Goal: Transaction & Acquisition: Purchase product/service

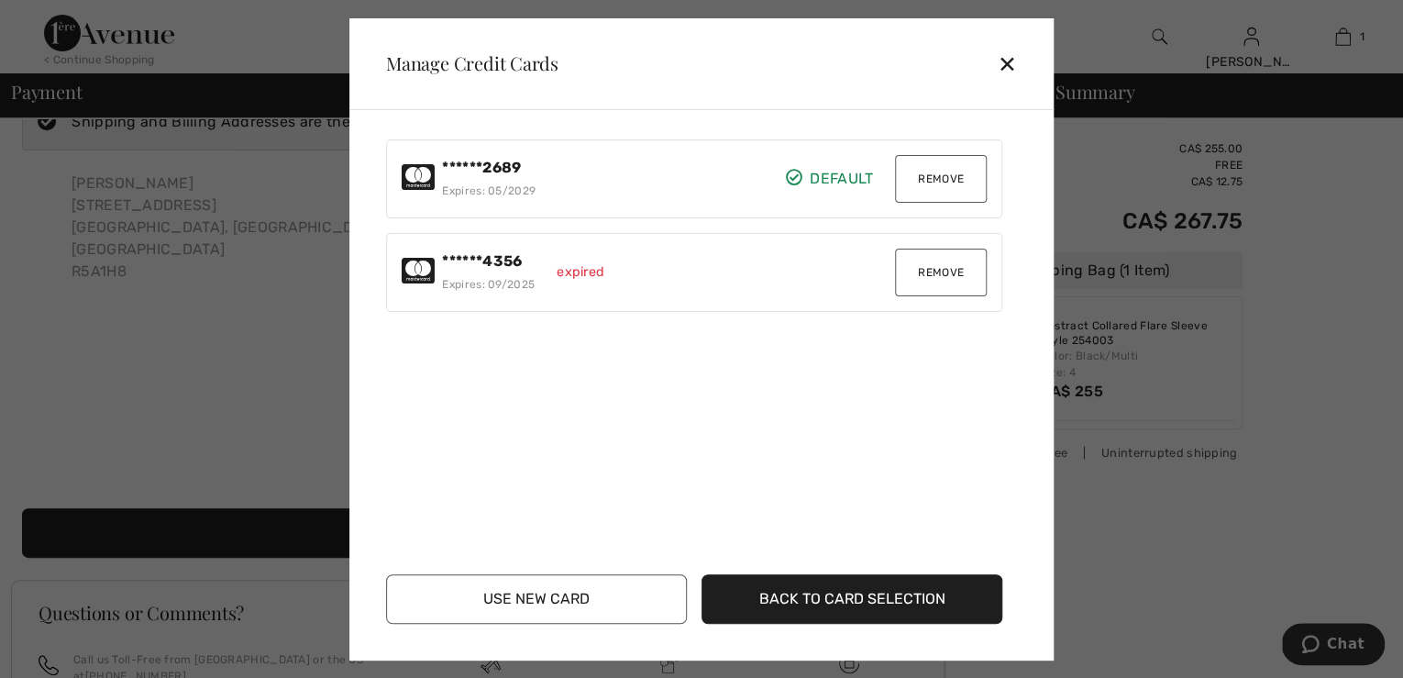
click at [809, 600] on button "Back to Card Selection" at bounding box center [852, 599] width 301 height 50
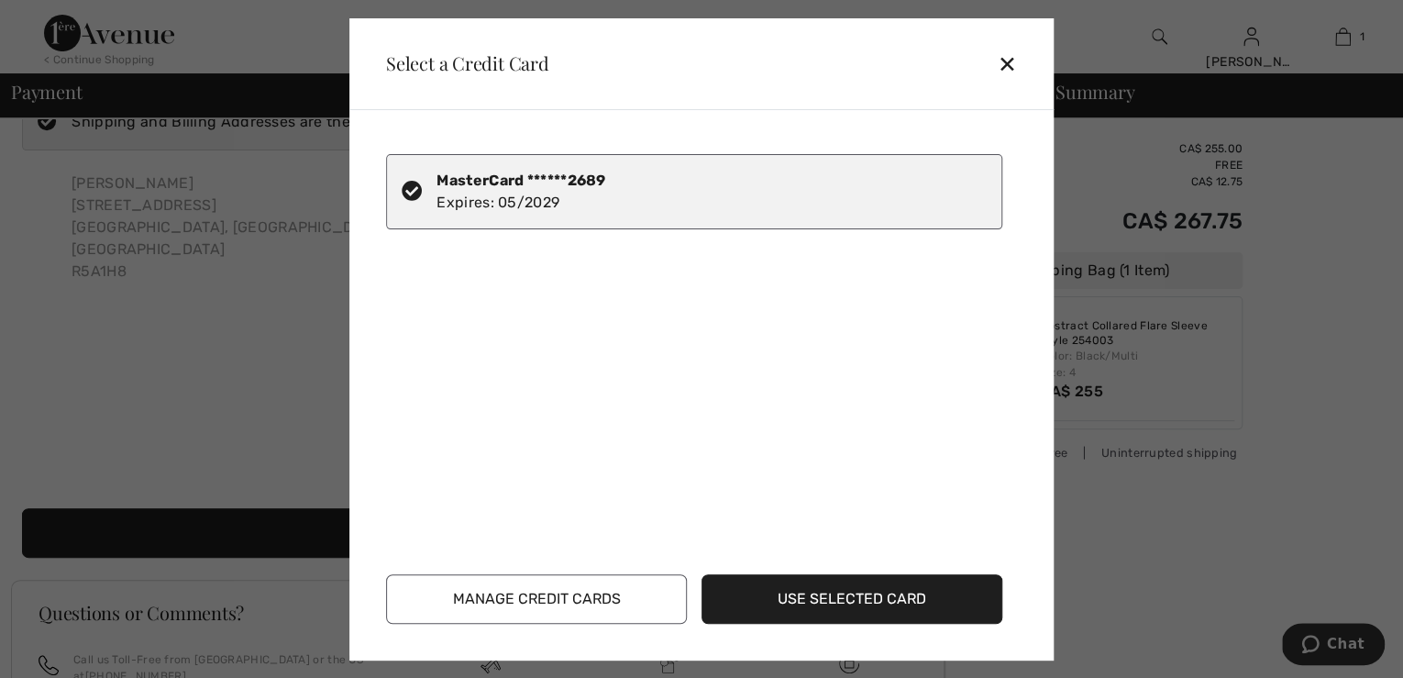
click at [603, 592] on button "Manage Credit Cards" at bounding box center [536, 599] width 301 height 50
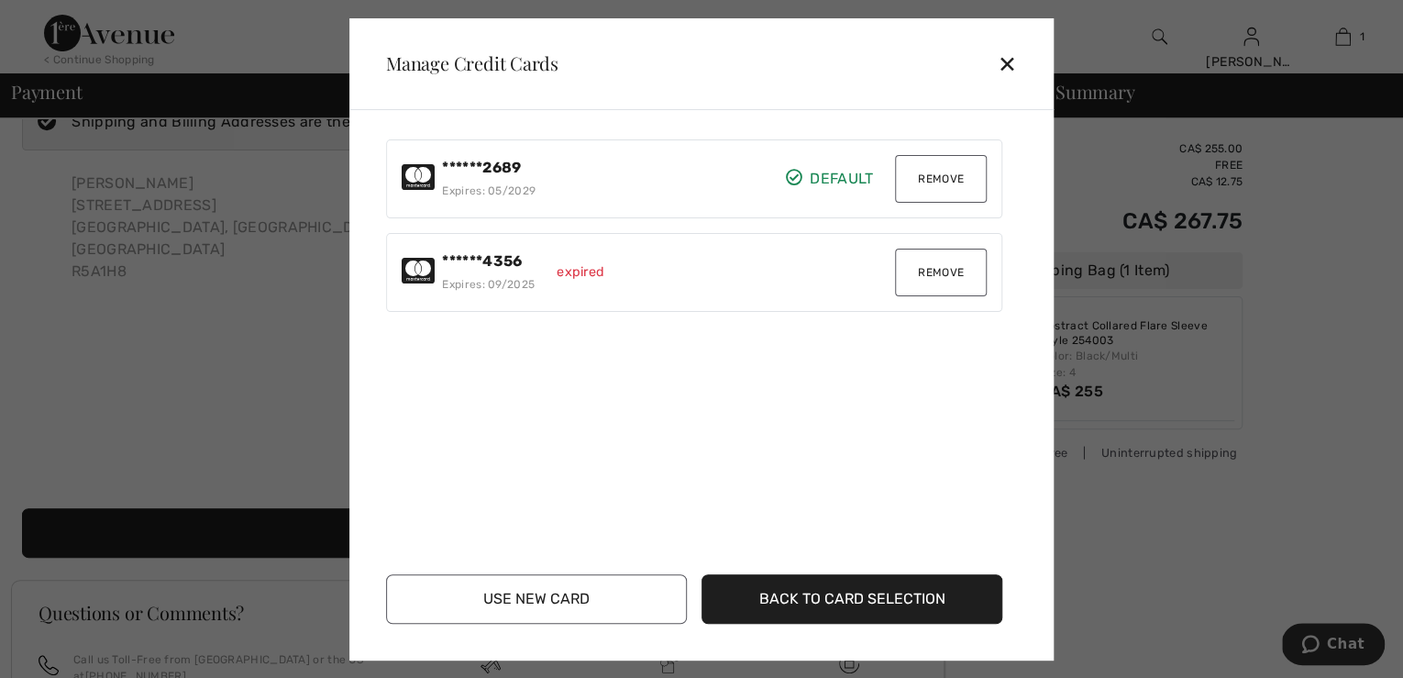
click at [603, 592] on button "Use New Card" at bounding box center [536, 599] width 301 height 50
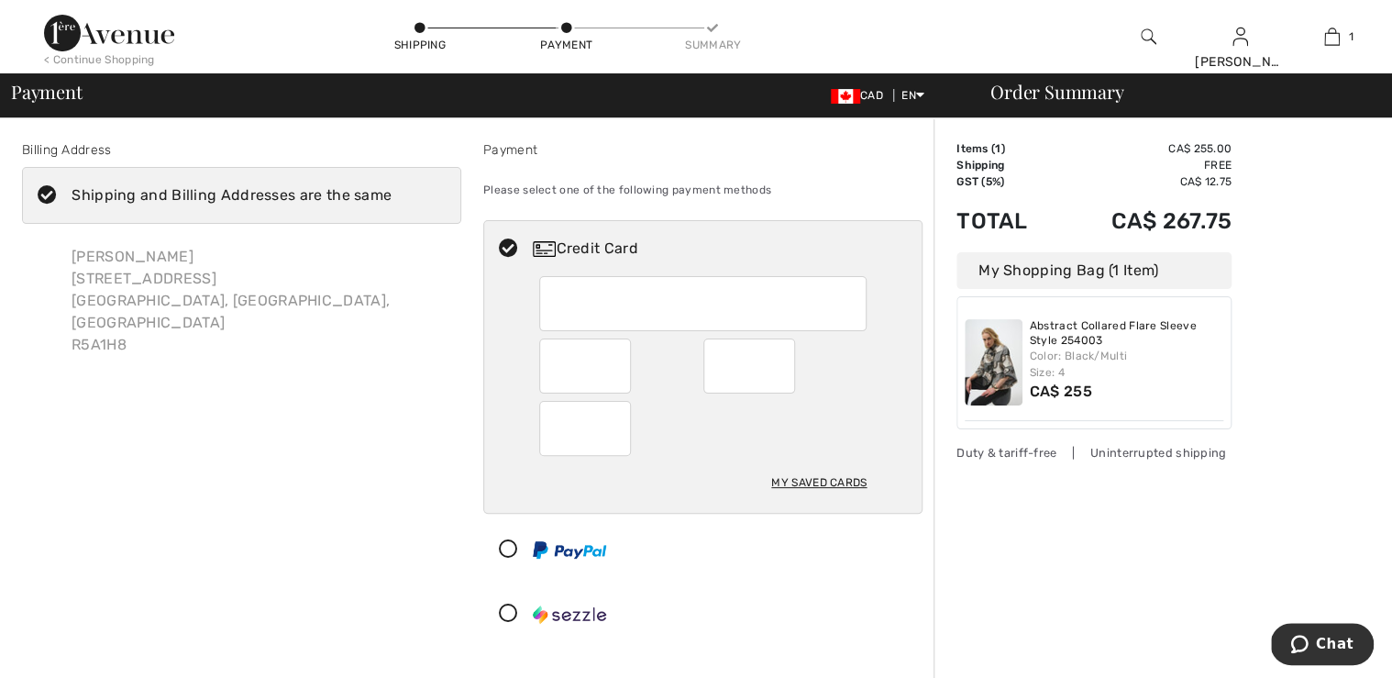
click at [798, 494] on div "My Saved Cards" at bounding box center [818, 482] width 95 height 31
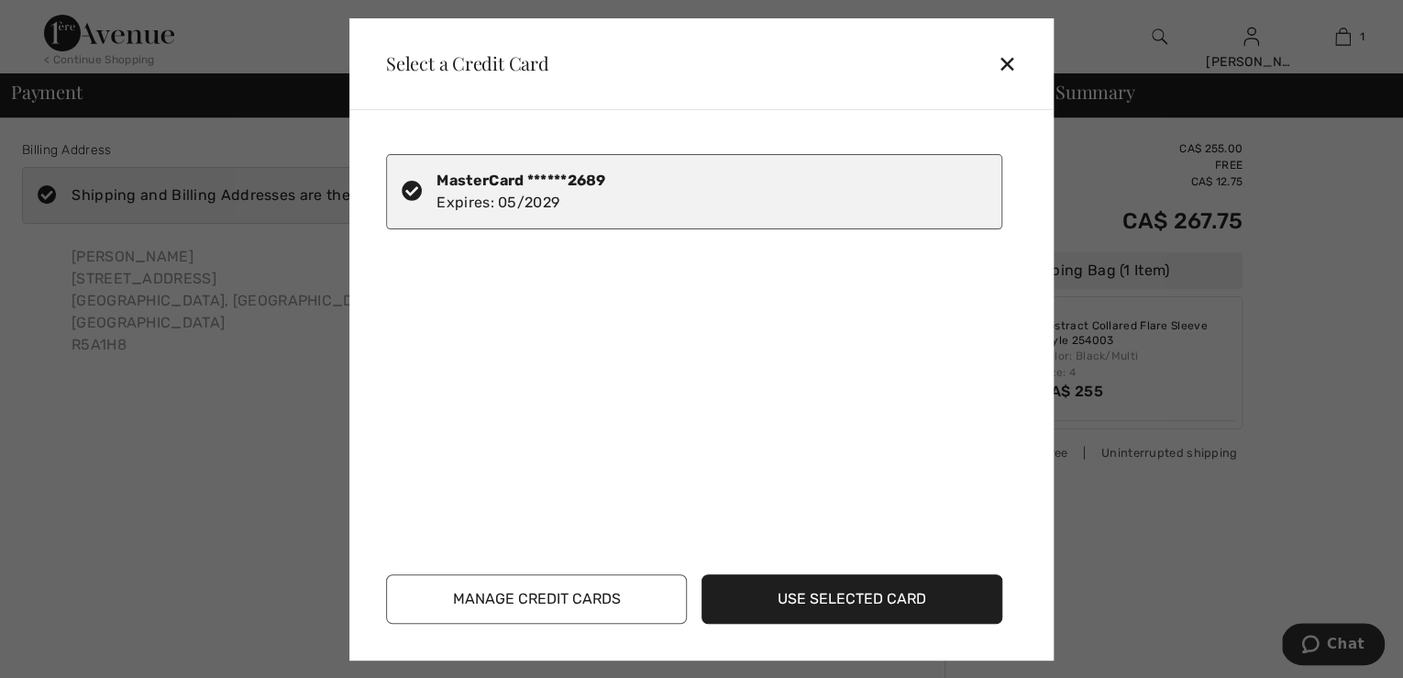
click at [589, 596] on button "Manage Credit Cards" at bounding box center [536, 599] width 301 height 50
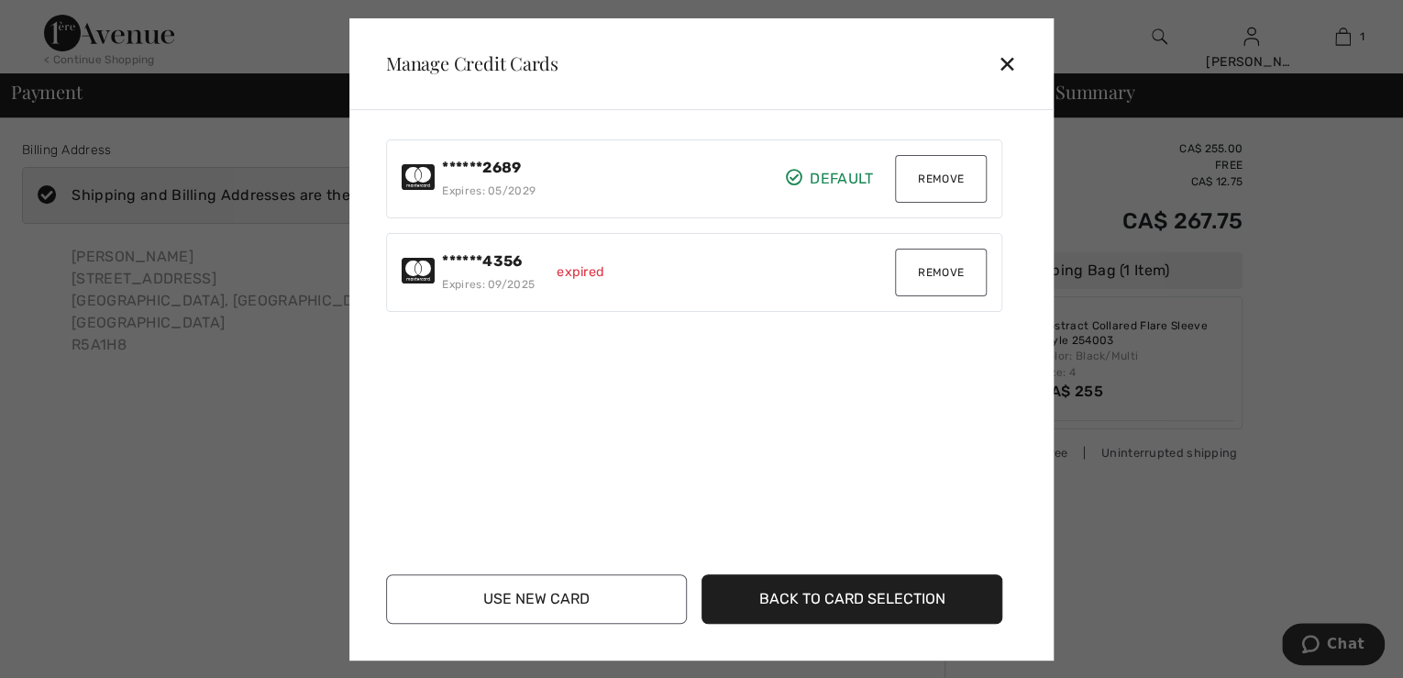
click at [802, 594] on button "Back to Card Selection" at bounding box center [852, 599] width 301 height 50
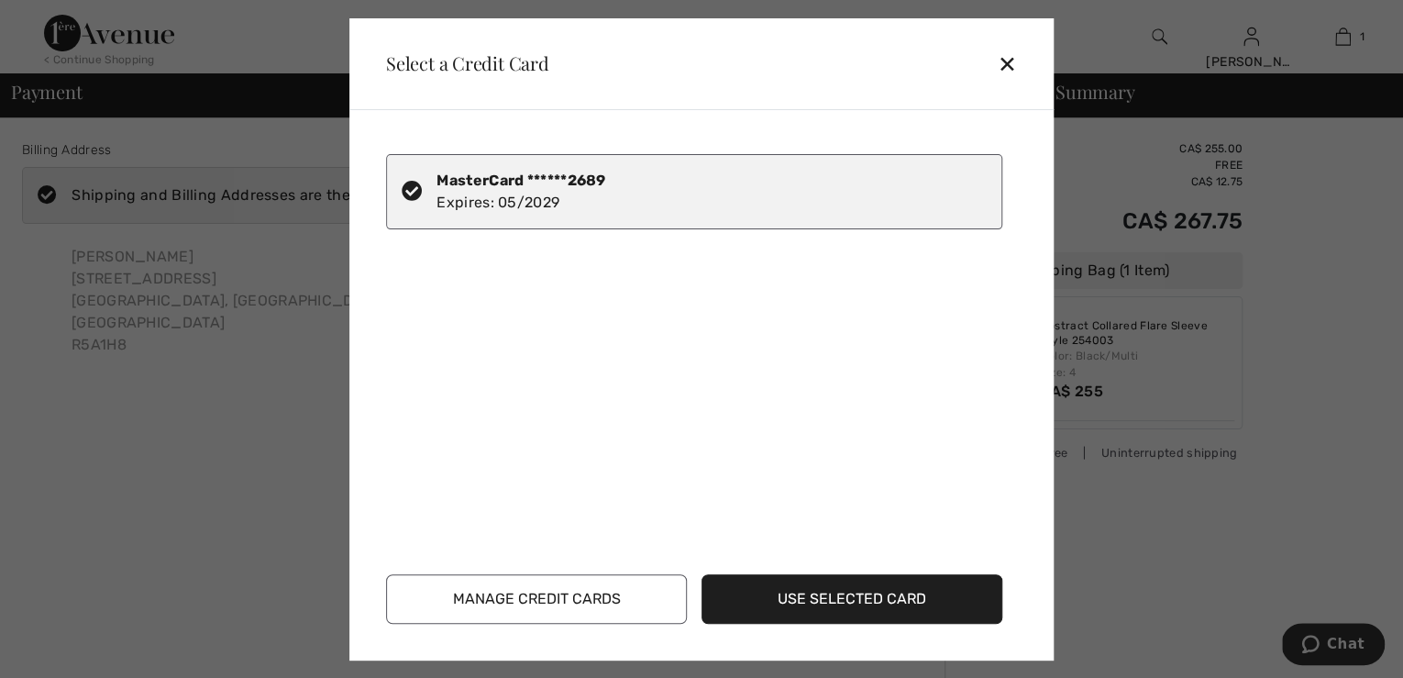
click at [605, 209] on div "MasterCard ******2689 Expires: 05/2029" at bounding box center [521, 192] width 169 height 44
click at [520, 205] on div "MasterCard ******2689 Expires: 05/2029" at bounding box center [521, 192] width 169 height 44
click at [559, 361] on div "MasterCard ******2689 Expires: 05/2029" at bounding box center [705, 345] width 638 height 413
click at [1009, 61] on div "✕" at bounding box center [1015, 63] width 34 height 39
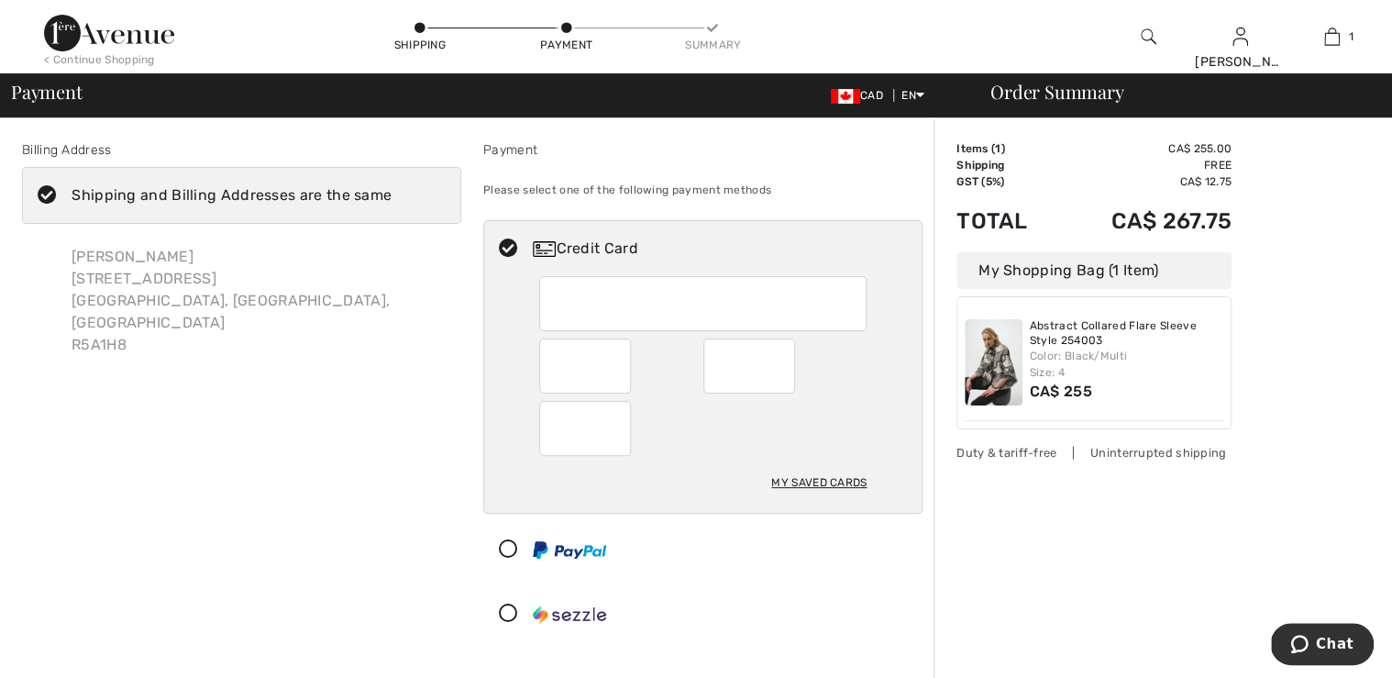
click at [777, 494] on div "My Saved Cards" at bounding box center [818, 482] width 95 height 31
radio input "true"
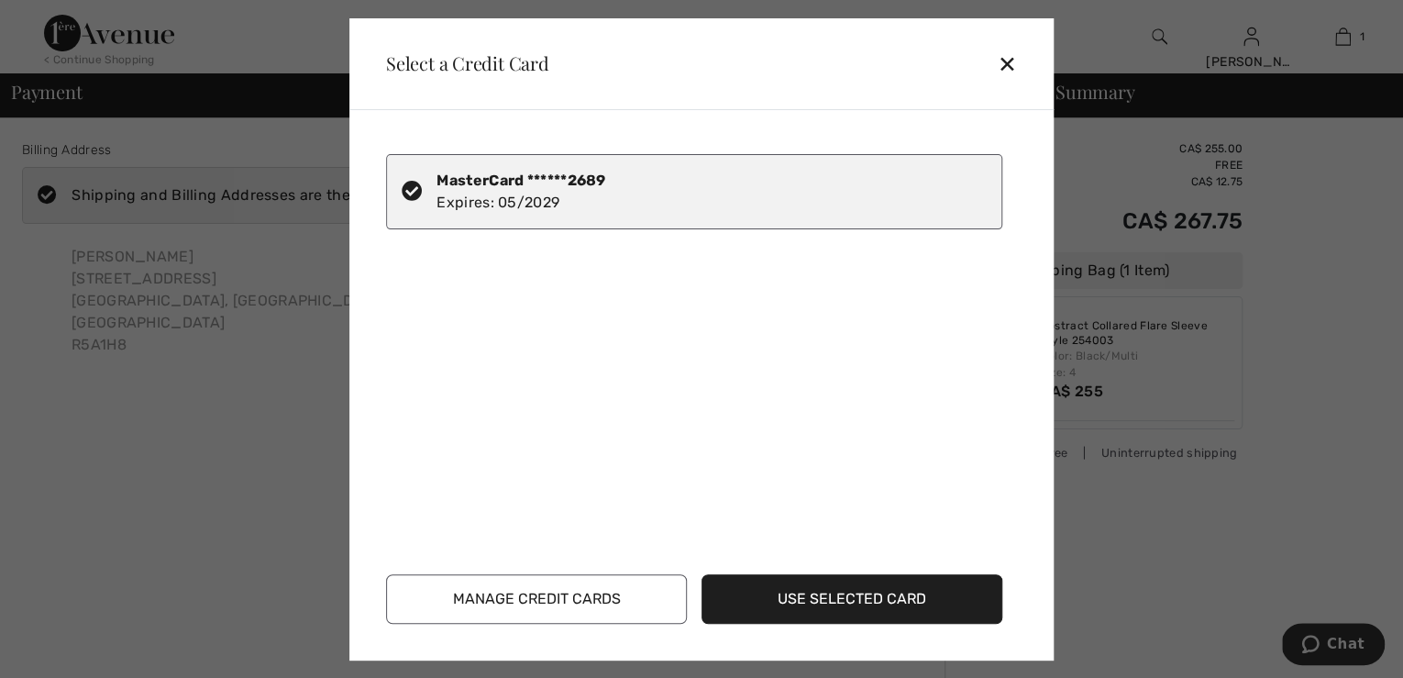
click at [578, 604] on button "Manage Credit Cards" at bounding box center [536, 599] width 301 height 50
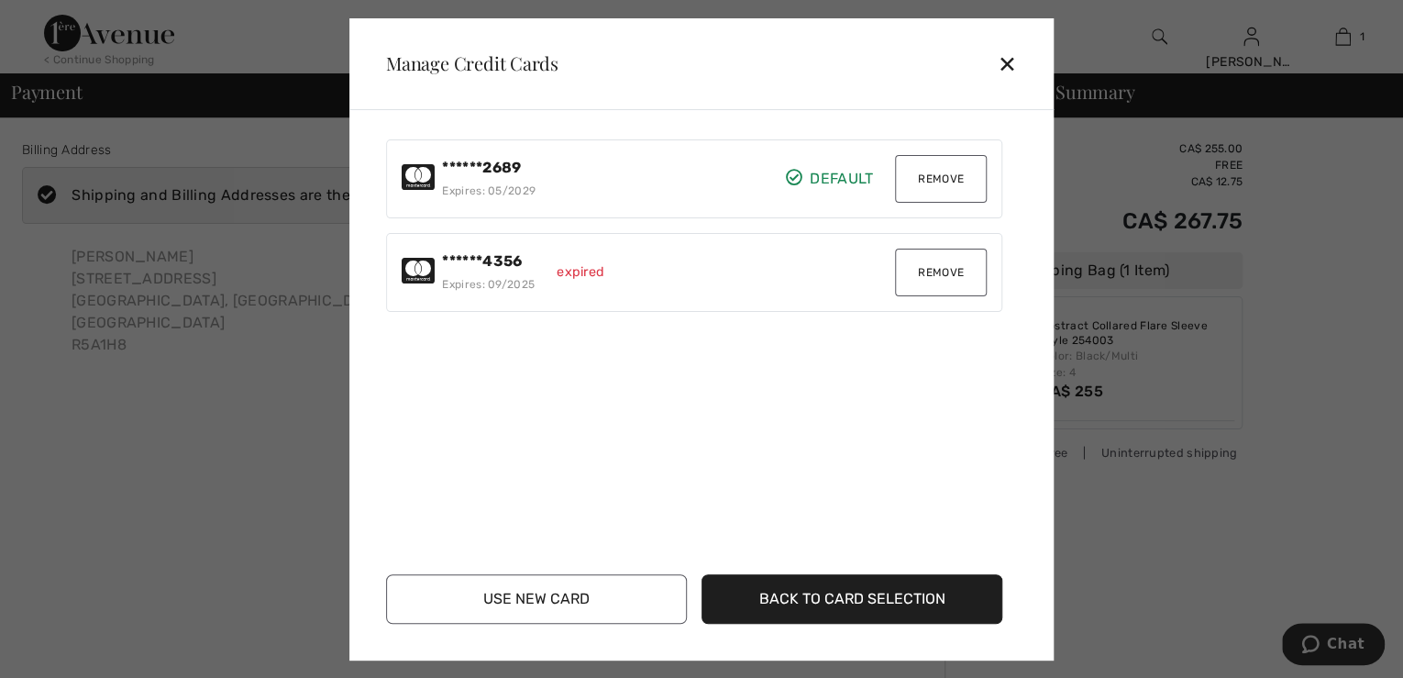
click at [1005, 58] on div "✕" at bounding box center [1015, 63] width 34 height 39
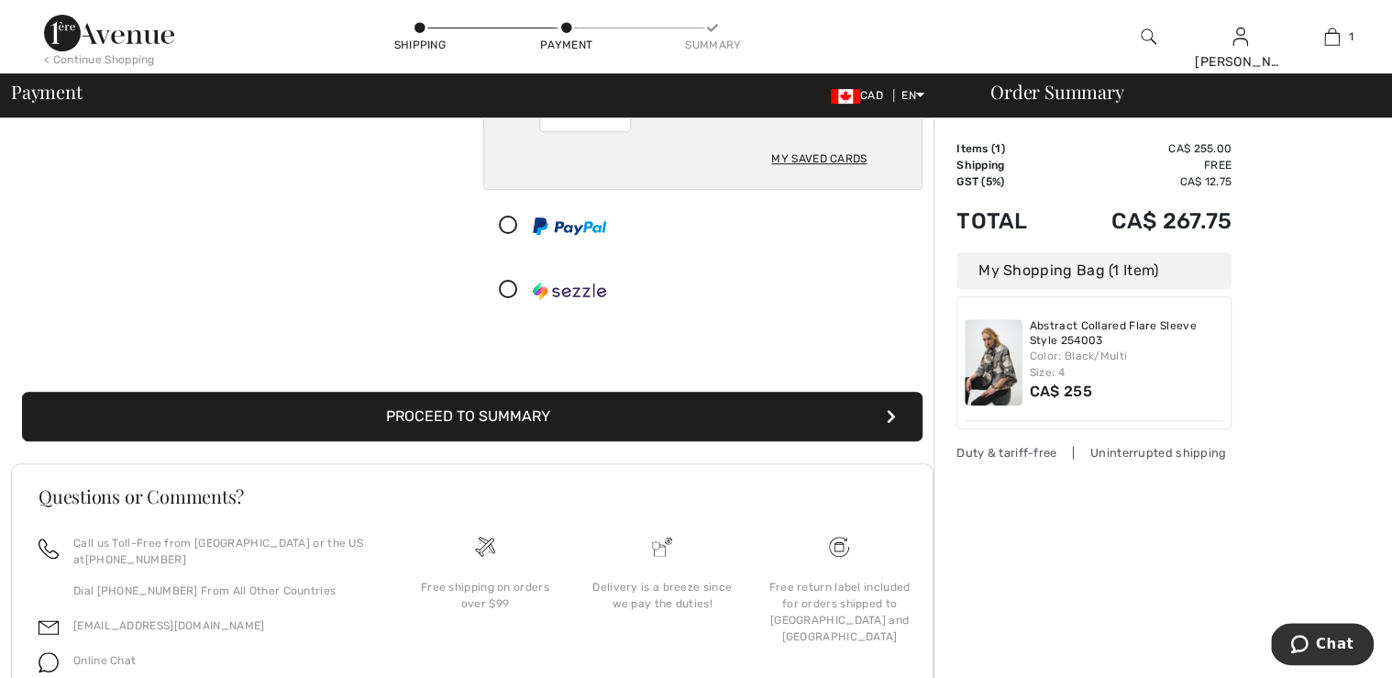
scroll to position [440, 0]
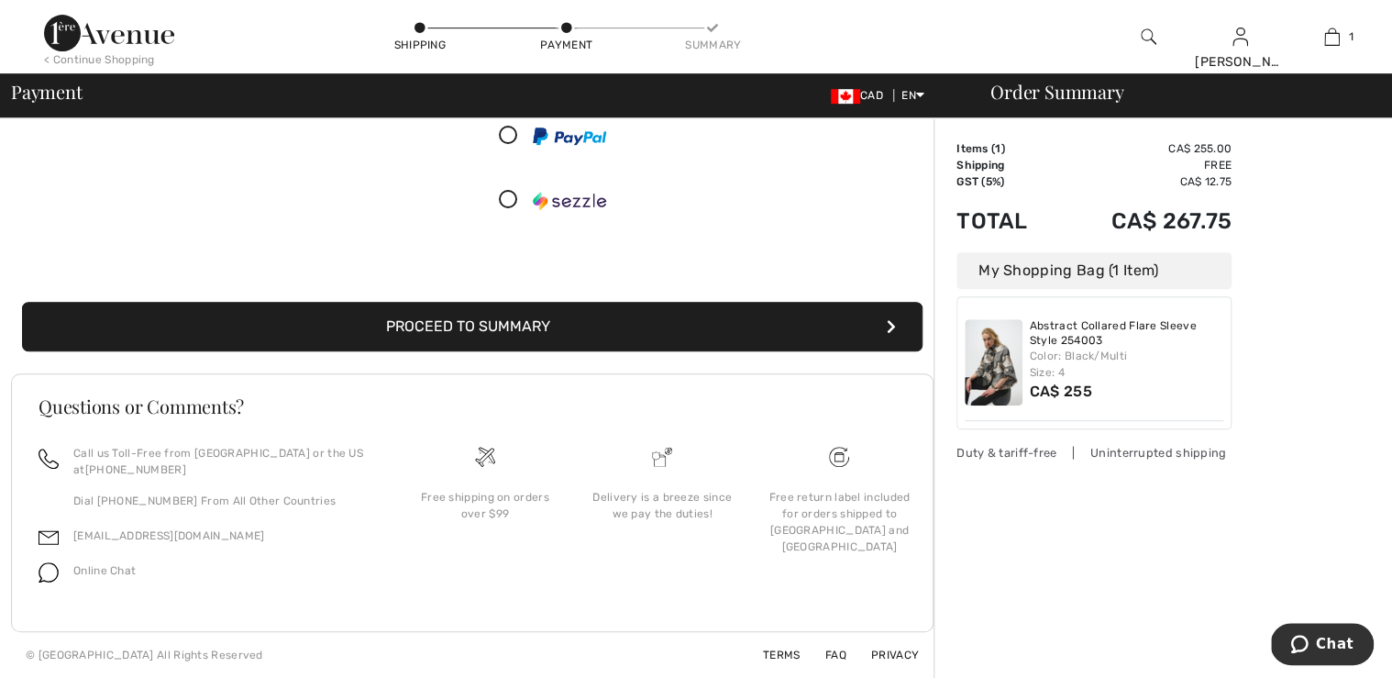
click at [1093, 609] on div "Order Summary Details Items ( 1 ) CA$ 255.00 Promo code CA$ 0.00 Shipping Free …" at bounding box center [1163, 191] width 459 height 973
click at [1288, 346] on div "Order Summary Details Items ( 1 ) CA$ 255.00 Promo code CA$ 0.00 Shipping Free …" at bounding box center [1163, 191] width 459 height 973
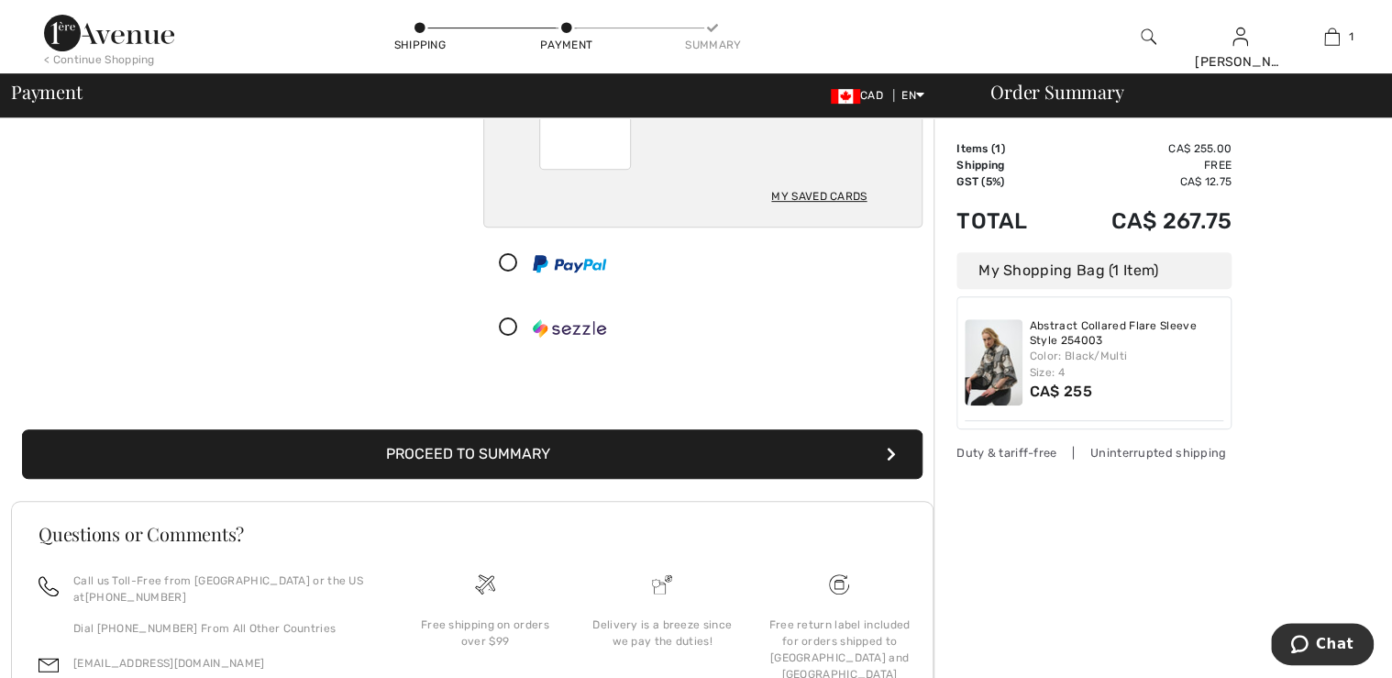
scroll to position [293, 0]
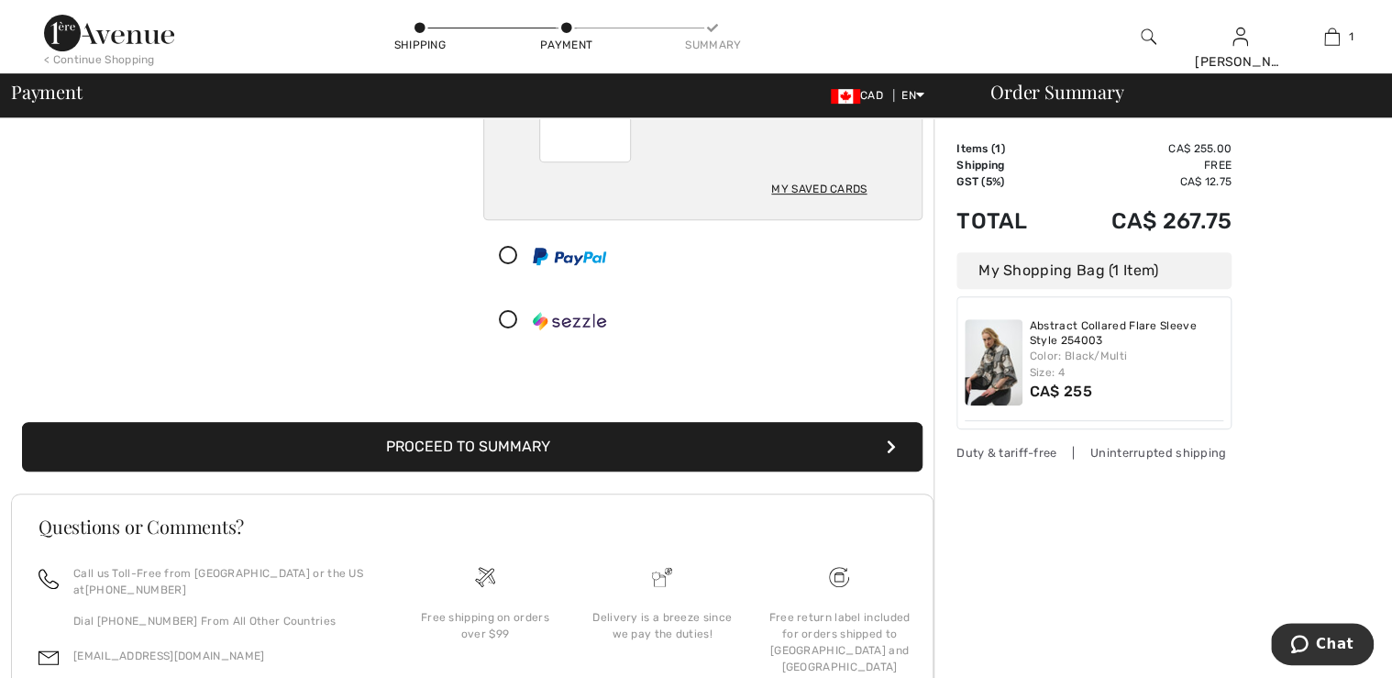
click at [584, 470] on button "Proceed to Summary" at bounding box center [472, 447] width 901 height 50
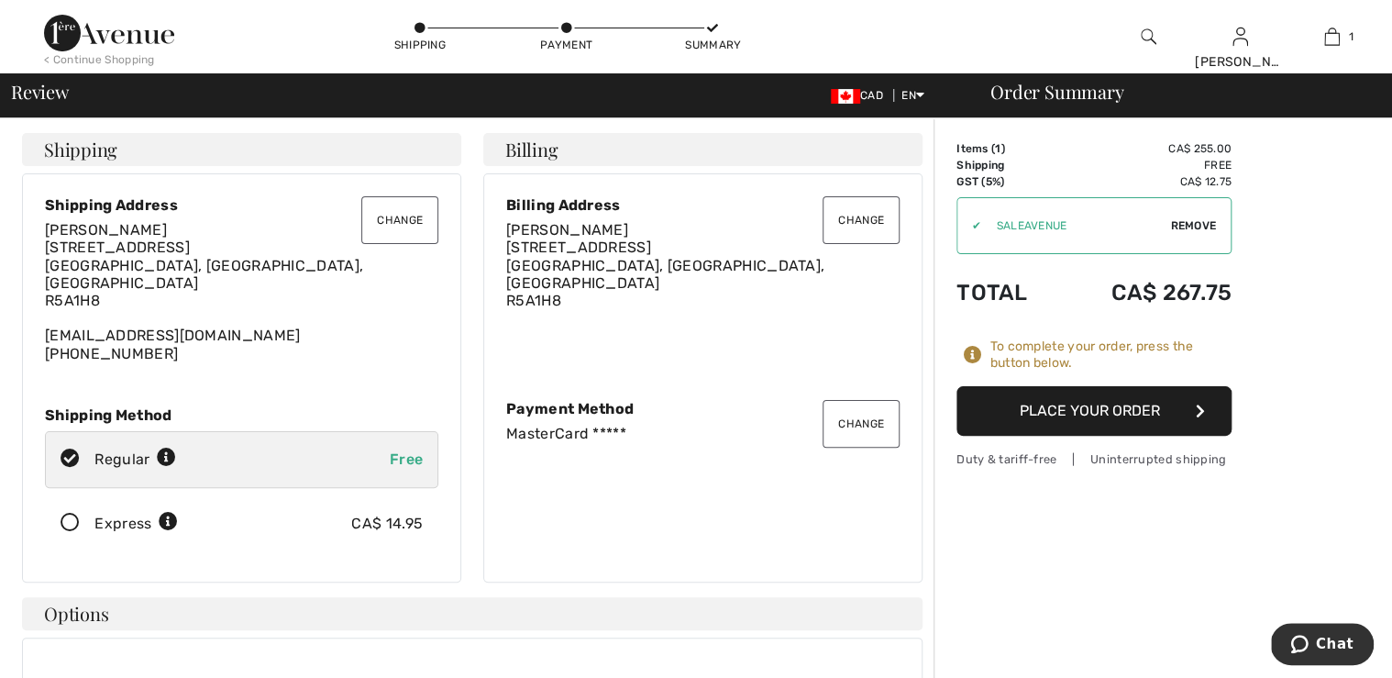
click at [1052, 427] on button "Place Your Order" at bounding box center [1094, 411] width 275 height 50
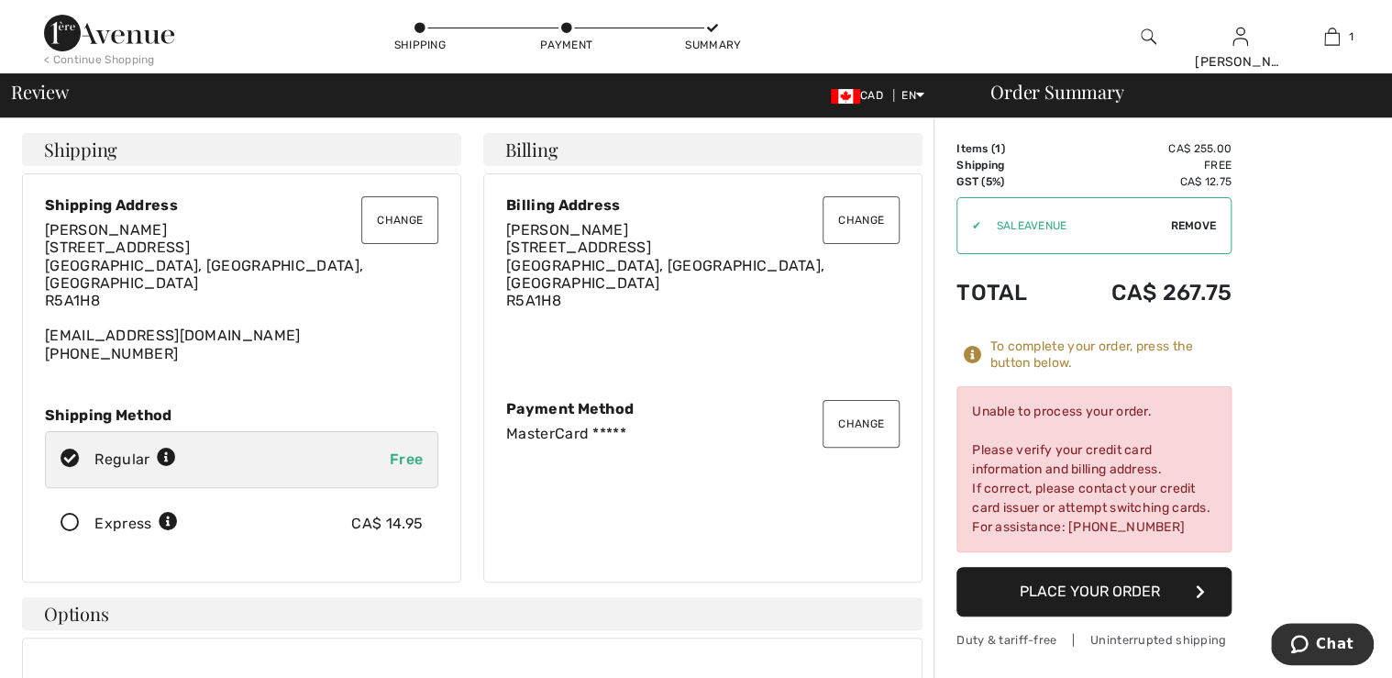
click at [825, 427] on button "Change" at bounding box center [861, 424] width 77 height 48
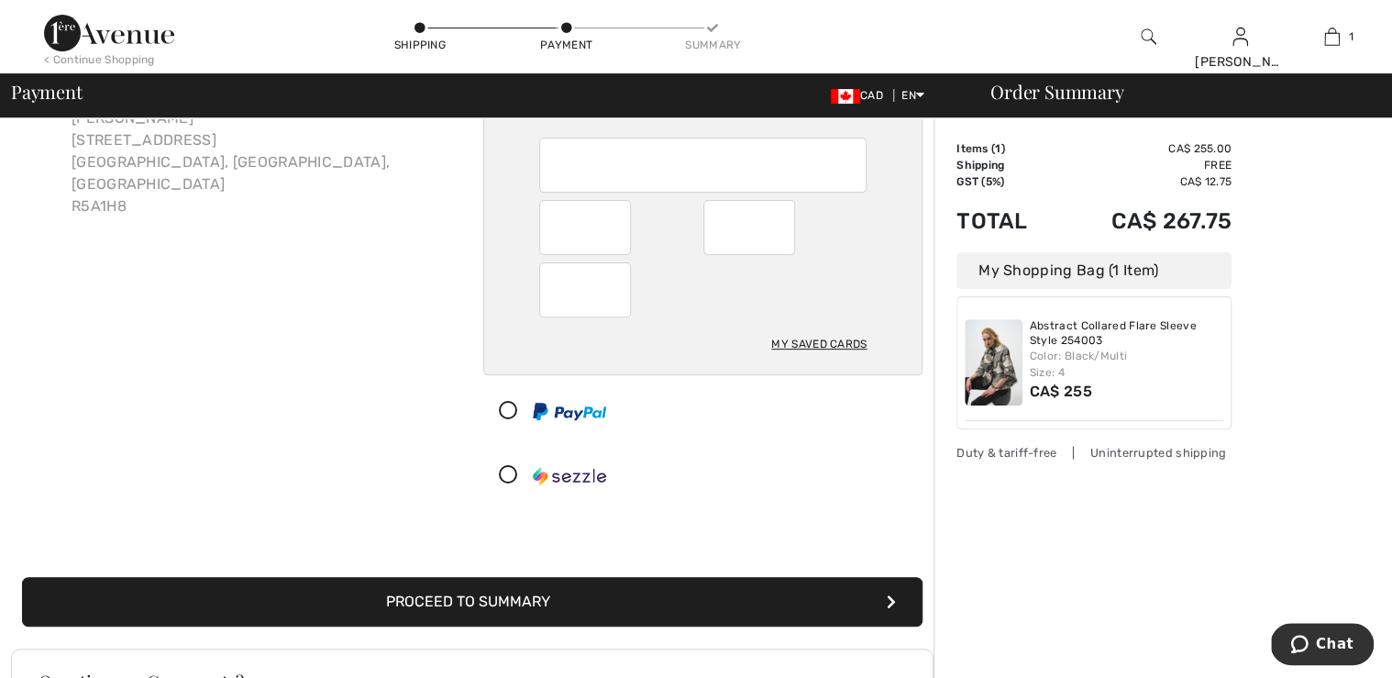
scroll to position [293, 0]
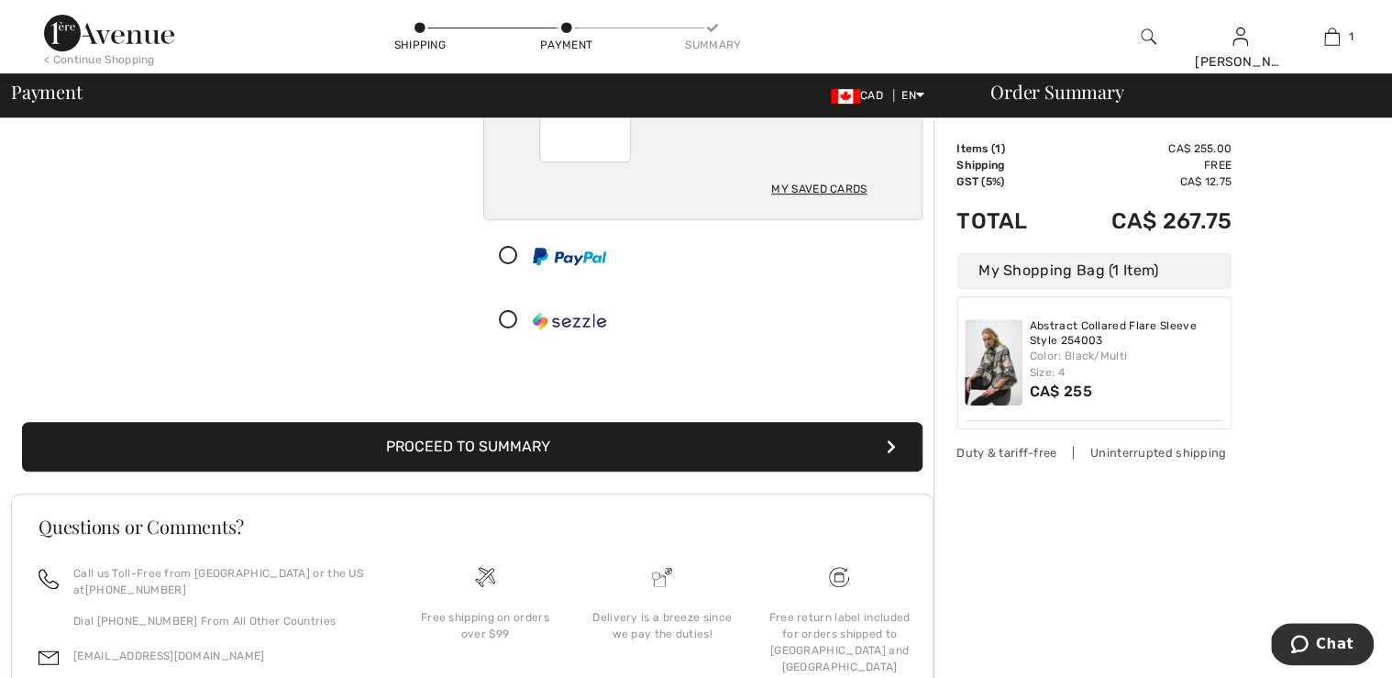
click at [779, 462] on button "Proceed to Summary" at bounding box center [472, 447] width 901 height 50
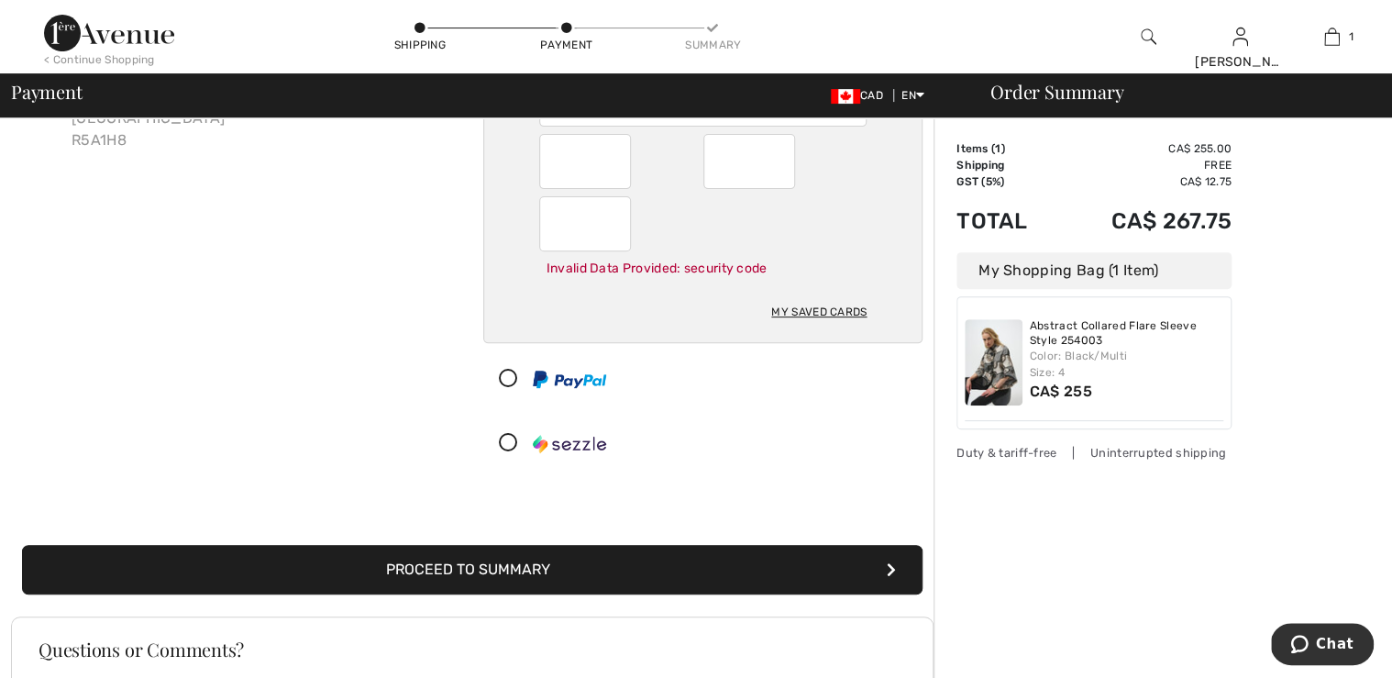
scroll to position [378, 0]
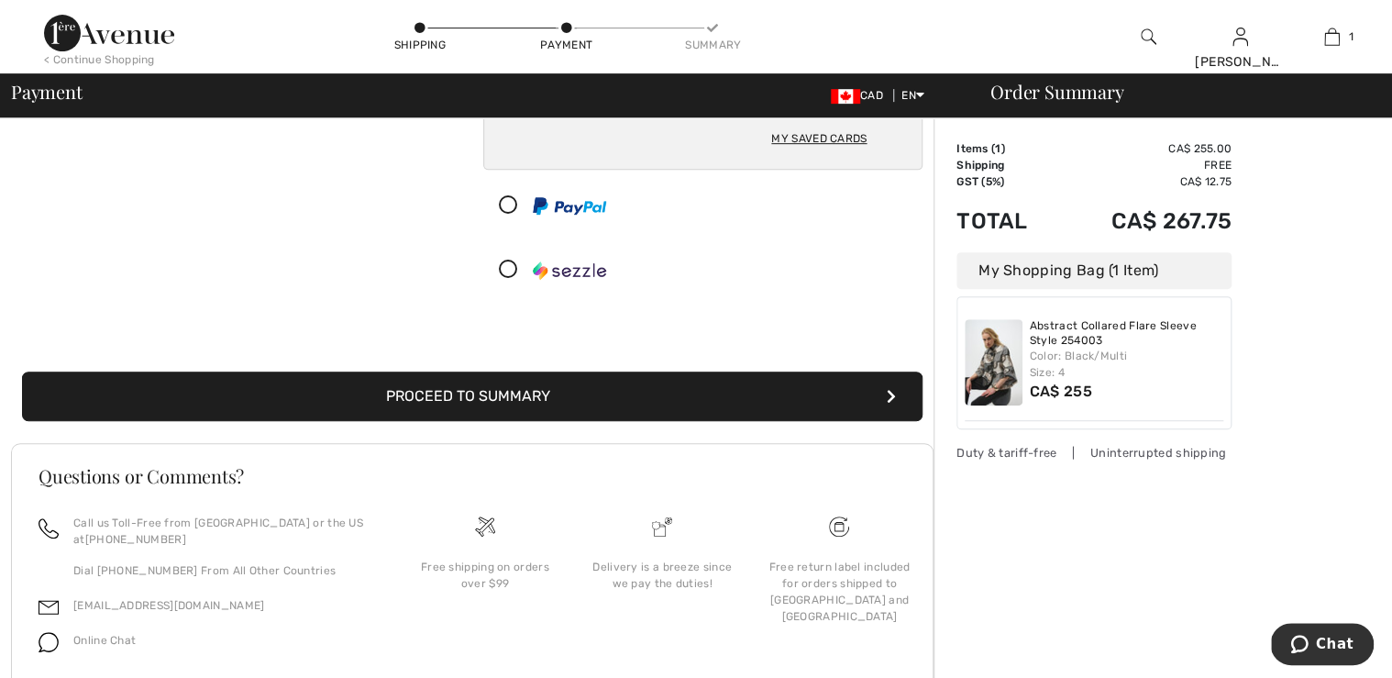
click at [724, 421] on button "Proceed to Summary" at bounding box center [472, 396] width 901 height 50
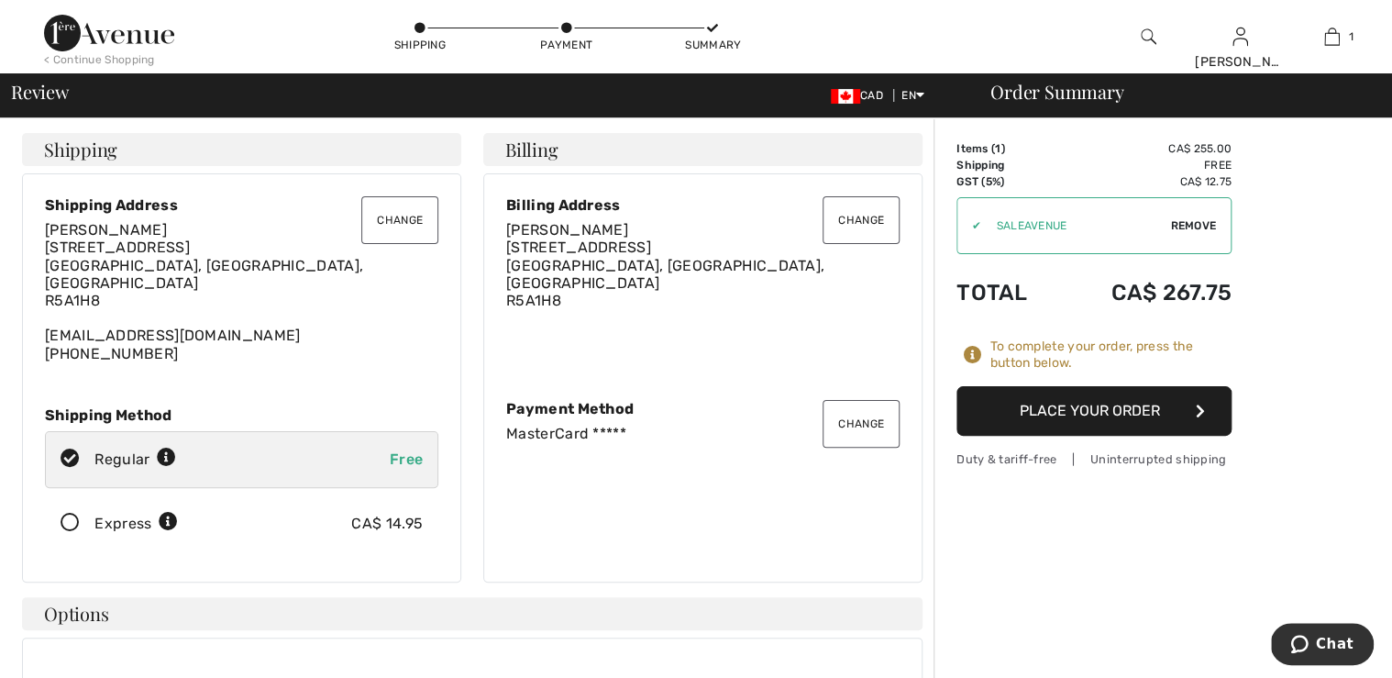
click at [1164, 430] on button "Place Your Order" at bounding box center [1094, 411] width 275 height 50
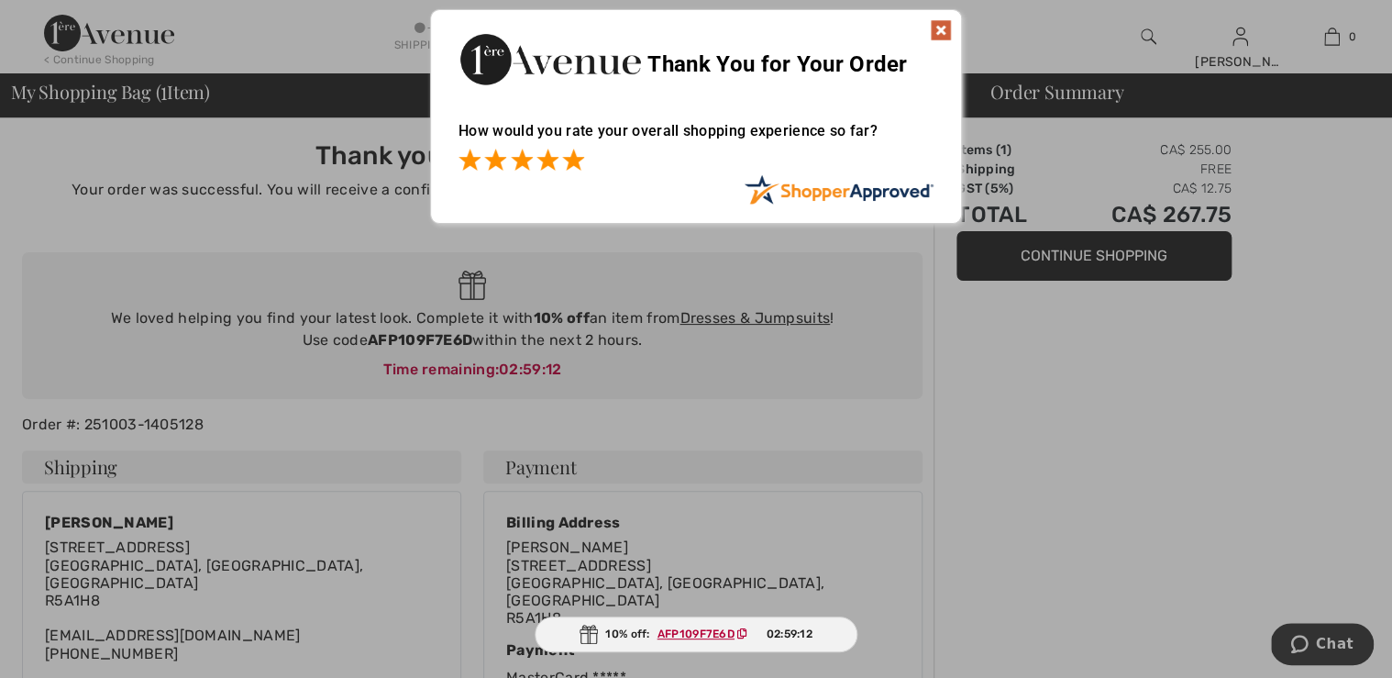
click at [572, 158] on span at bounding box center [573, 160] width 22 height 22
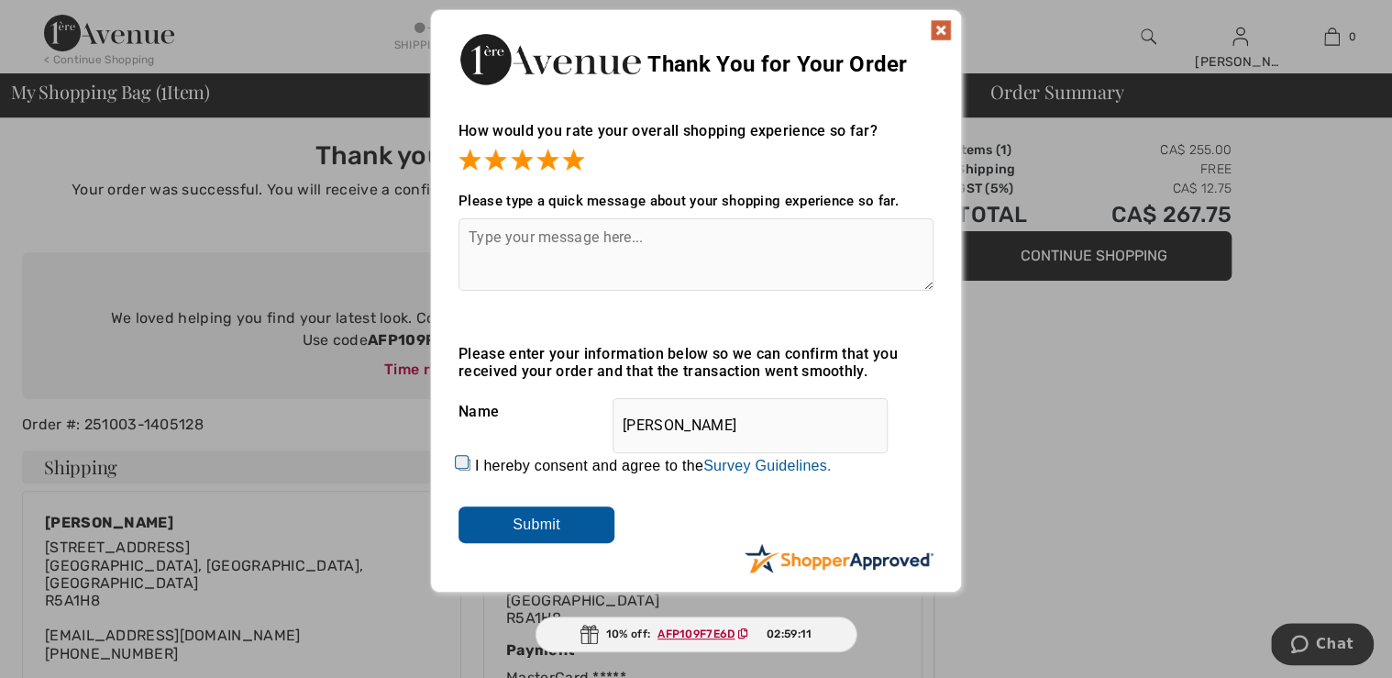
click at [646, 267] on textarea at bounding box center [696, 254] width 475 height 72
type textarea "Always the best shopping experience!"
drag, startPoint x: 459, startPoint y: 487, endPoint x: 466, endPoint y: 498, distance: 13.2
click at [460, 470] on input "I hereby consent and agree to the By submitting a review, you grant permission …" at bounding box center [465, 465] width 12 height 12
checkbox input "true"
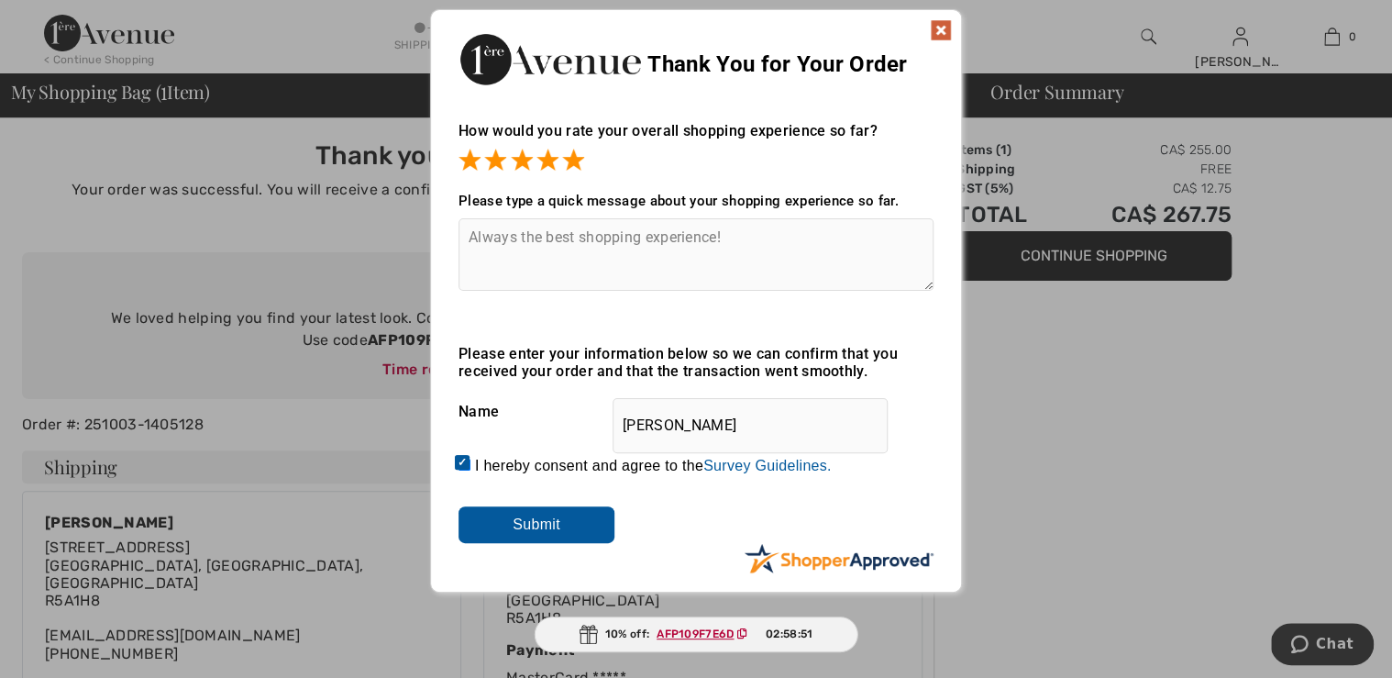
click at [494, 543] on input "Submit" at bounding box center [537, 524] width 156 height 37
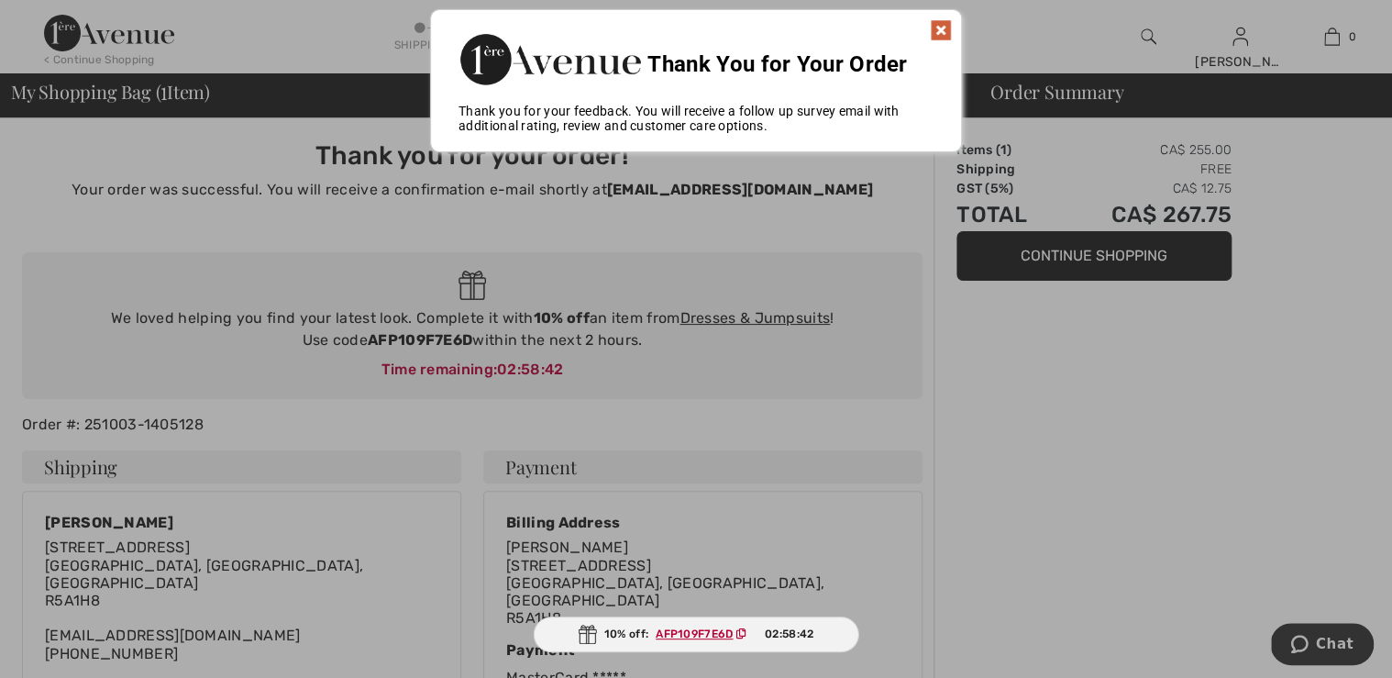
click at [943, 37] on img at bounding box center [941, 30] width 22 height 22
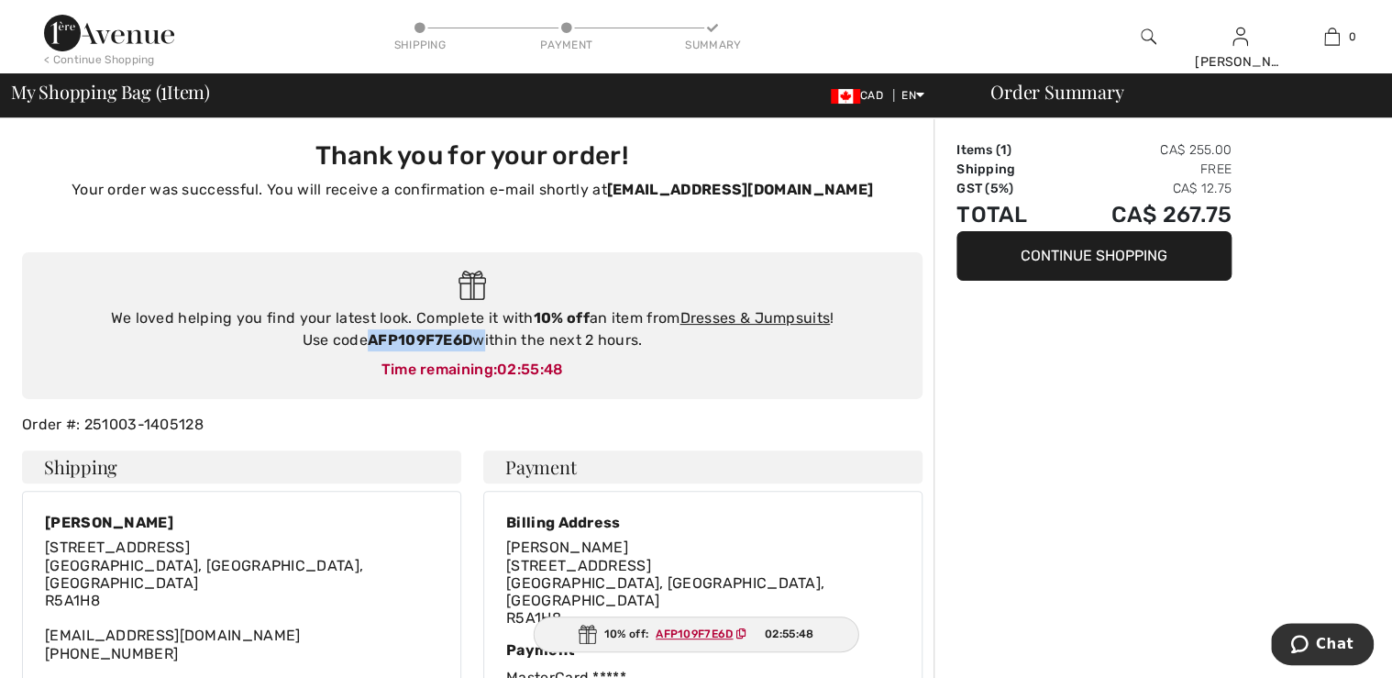
drag, startPoint x: 356, startPoint y: 341, endPoint x: 483, endPoint y: 349, distance: 127.7
click at [483, 349] on div "We loved helping you find your latest look. Complete it with 10% off an item fr…" at bounding box center [472, 329] width 864 height 44
drag, startPoint x: 483, startPoint y: 349, endPoint x: 459, endPoint y: 337, distance: 27.1
copy div "AFP109F7E6D"
click at [810, 322] on link "Dresses & Jumpsuits" at bounding box center [755, 317] width 150 height 17
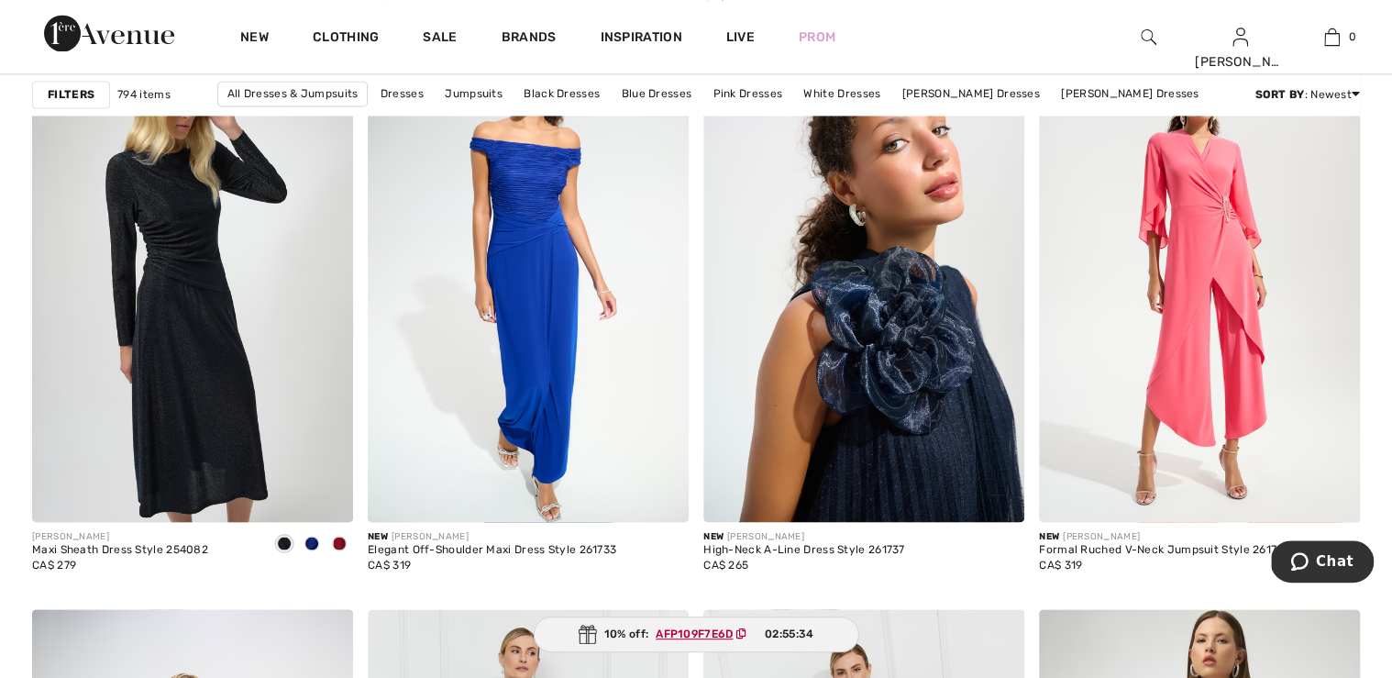
scroll to position [1541, 0]
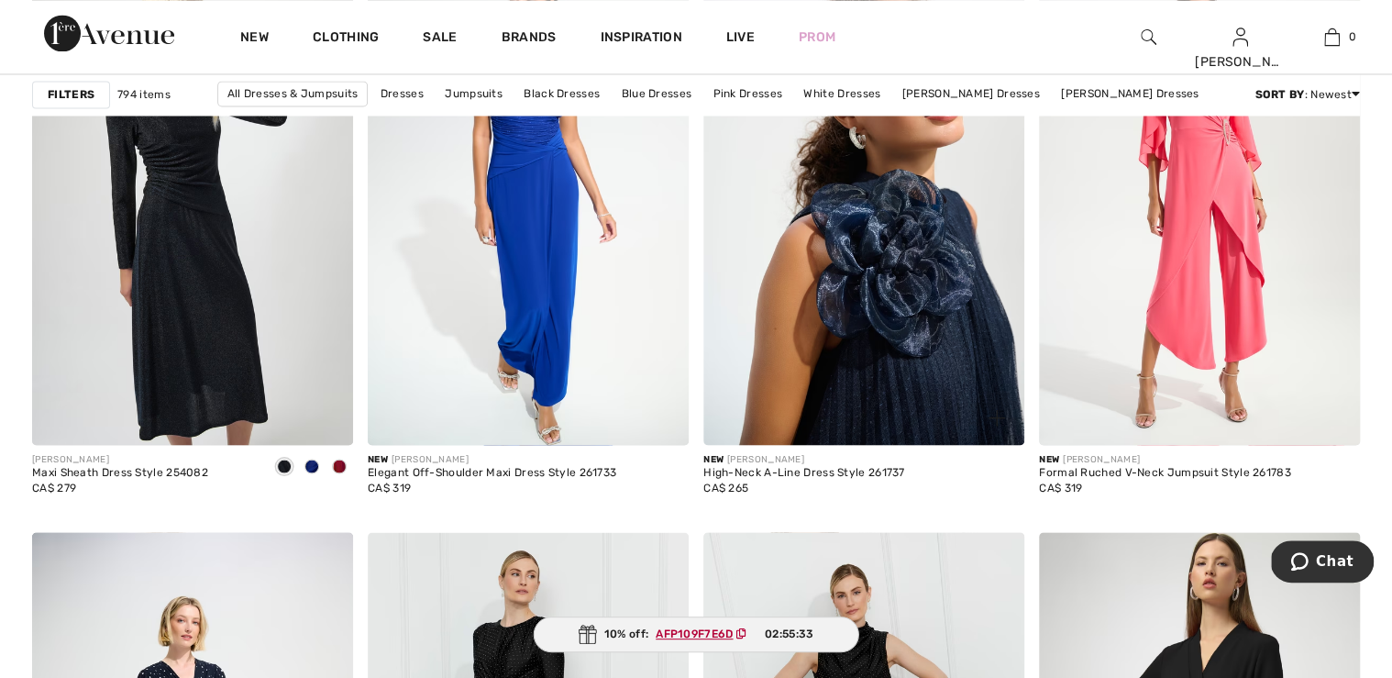
click at [889, 393] on img at bounding box center [863, 203] width 321 height 481
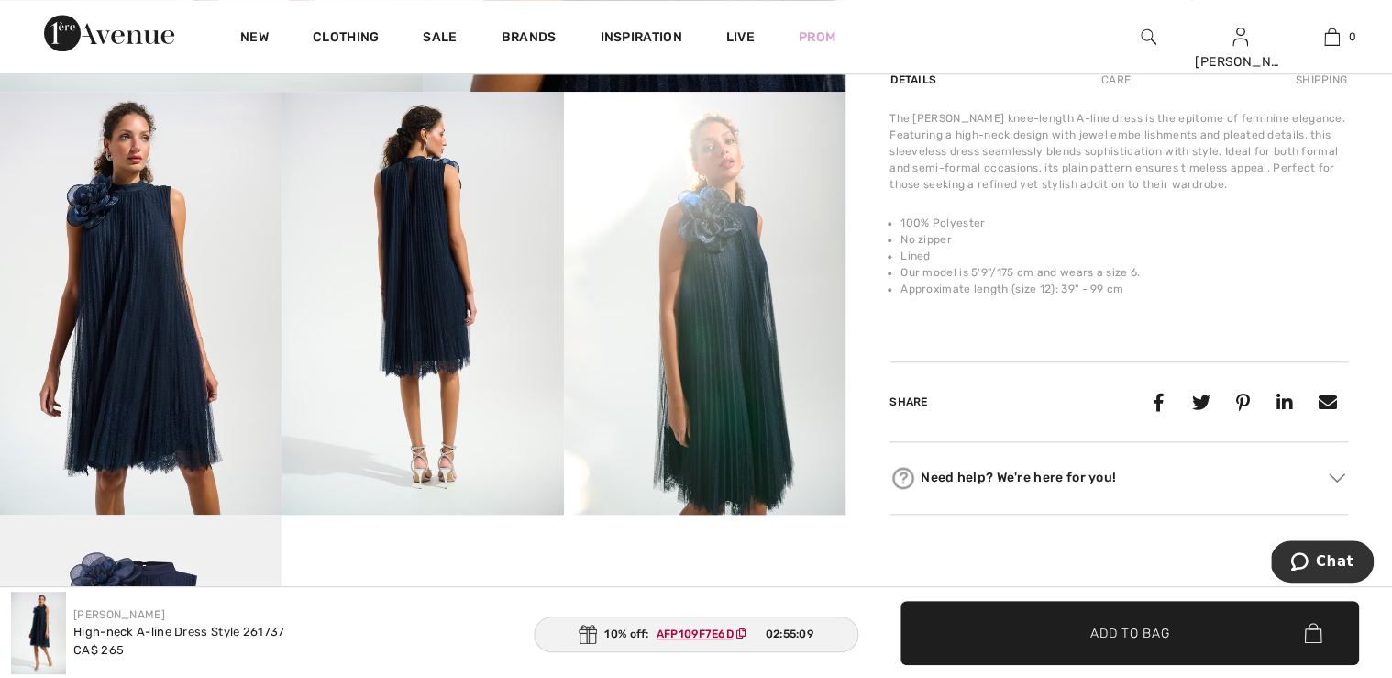
scroll to position [734, 0]
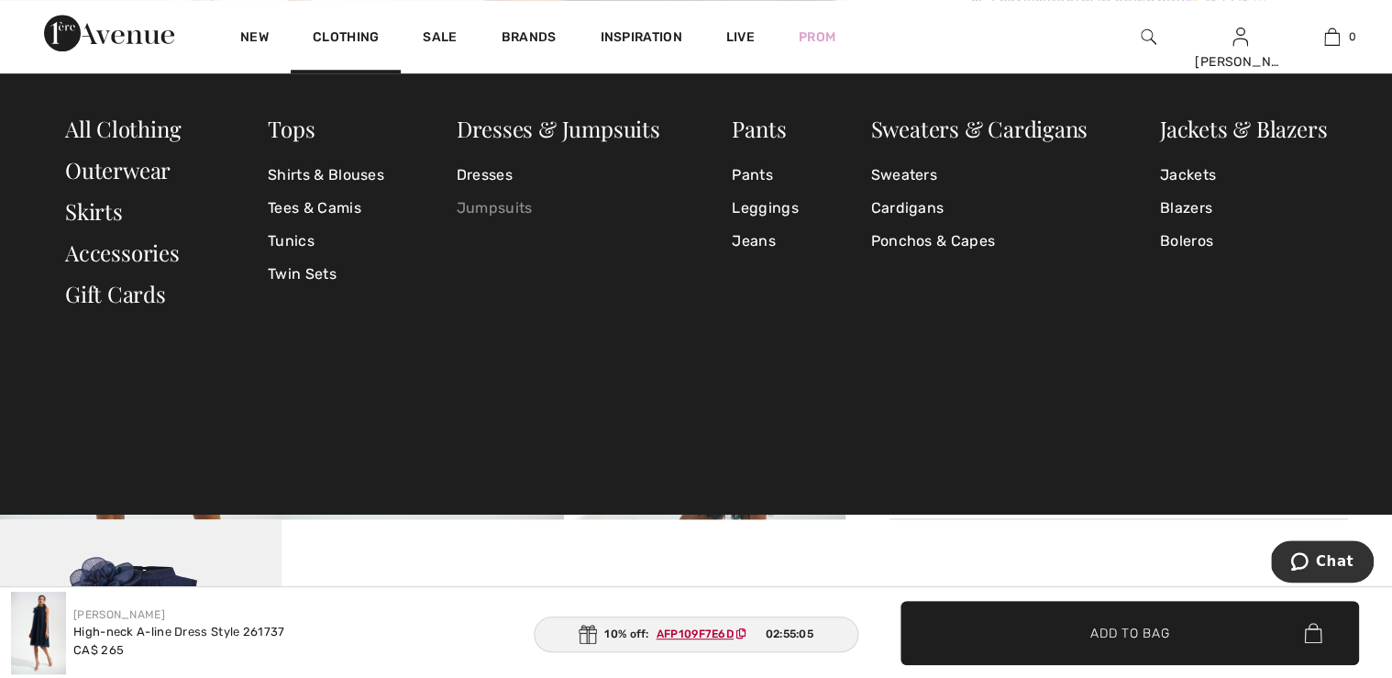
click at [511, 206] on link "Jumpsuits" at bounding box center [559, 208] width 204 height 33
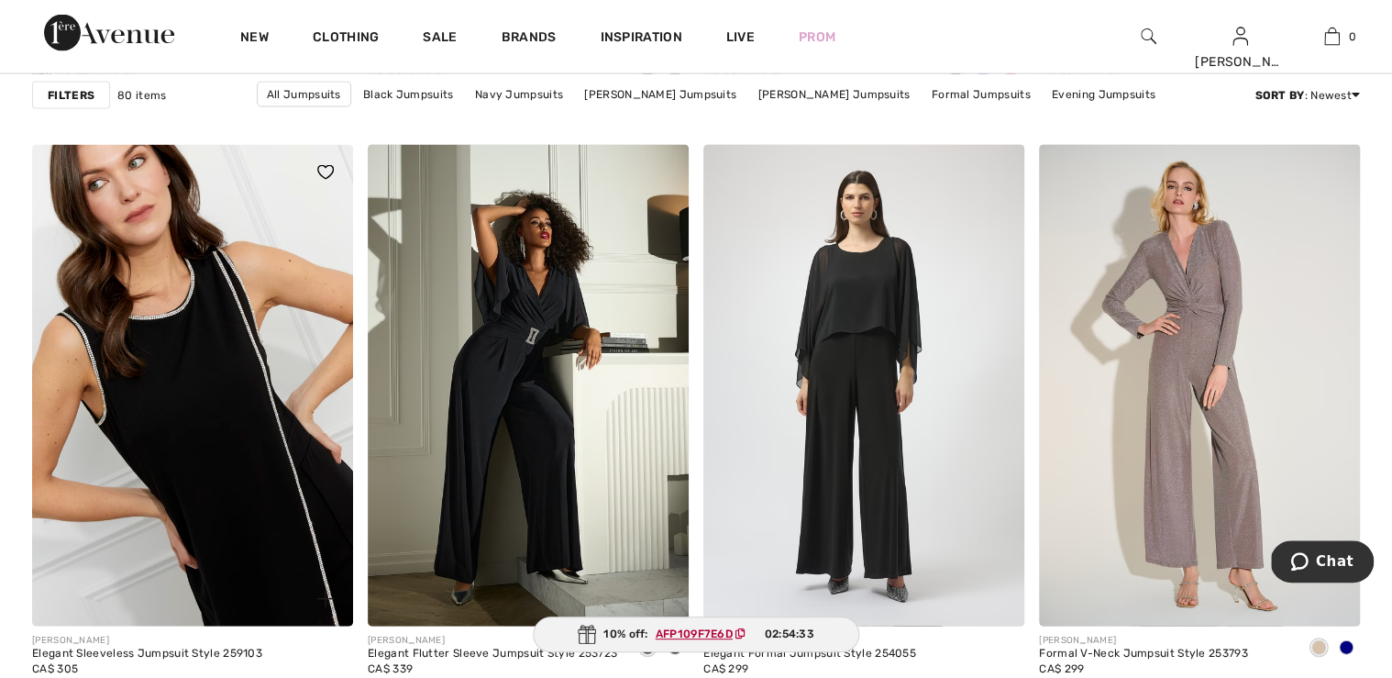
scroll to position [1908, 0]
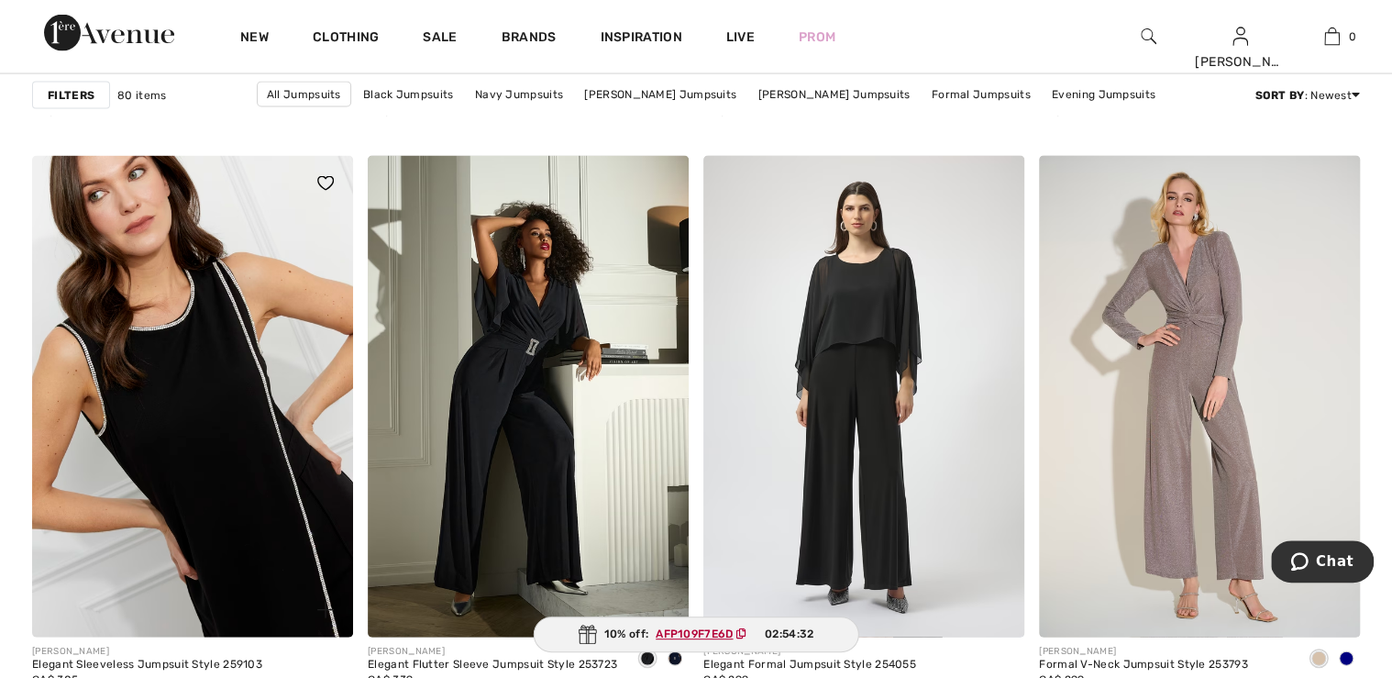
click at [184, 340] on img at bounding box center [192, 396] width 321 height 481
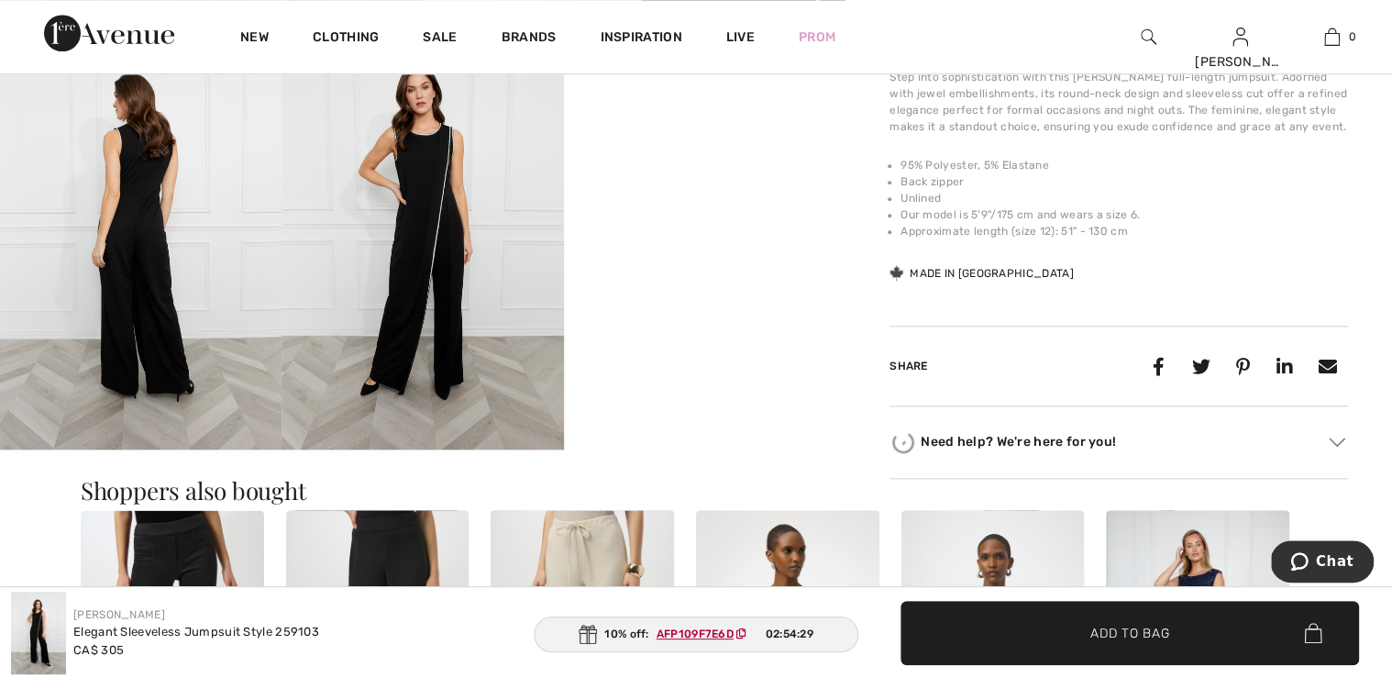
scroll to position [734, 0]
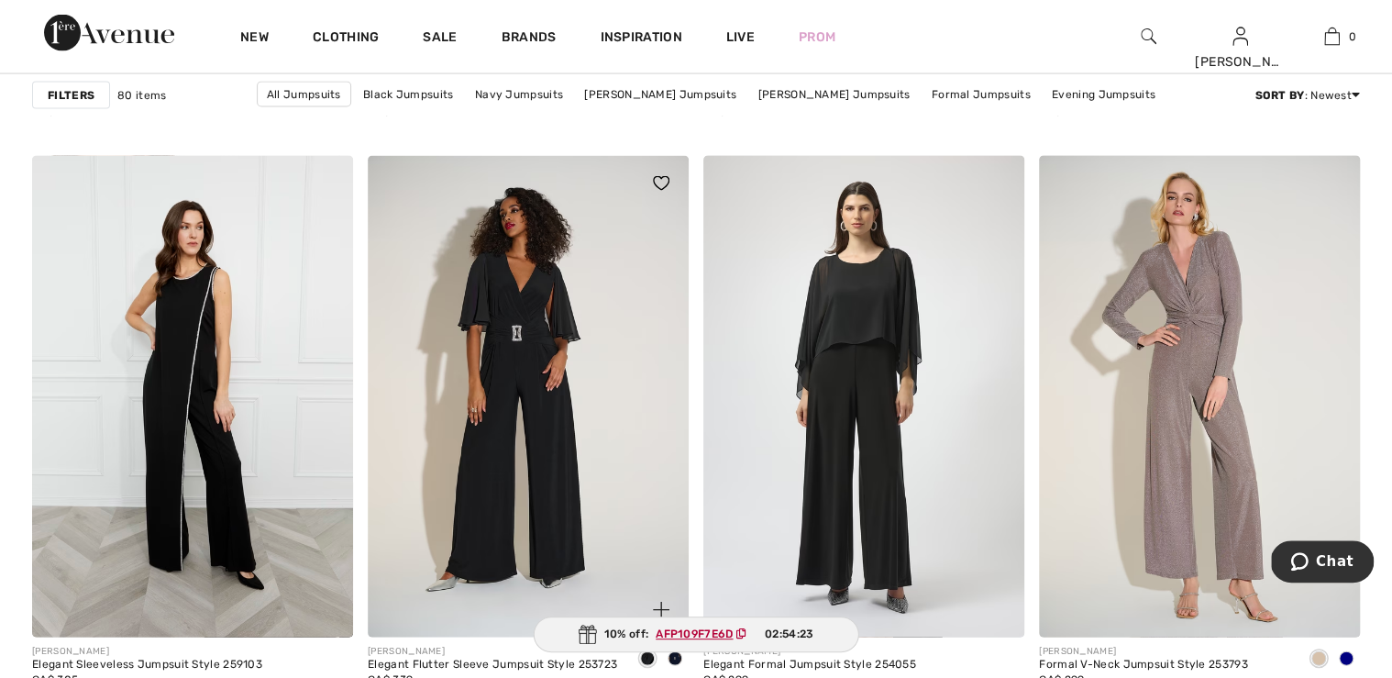
click at [506, 379] on img at bounding box center [528, 396] width 321 height 481
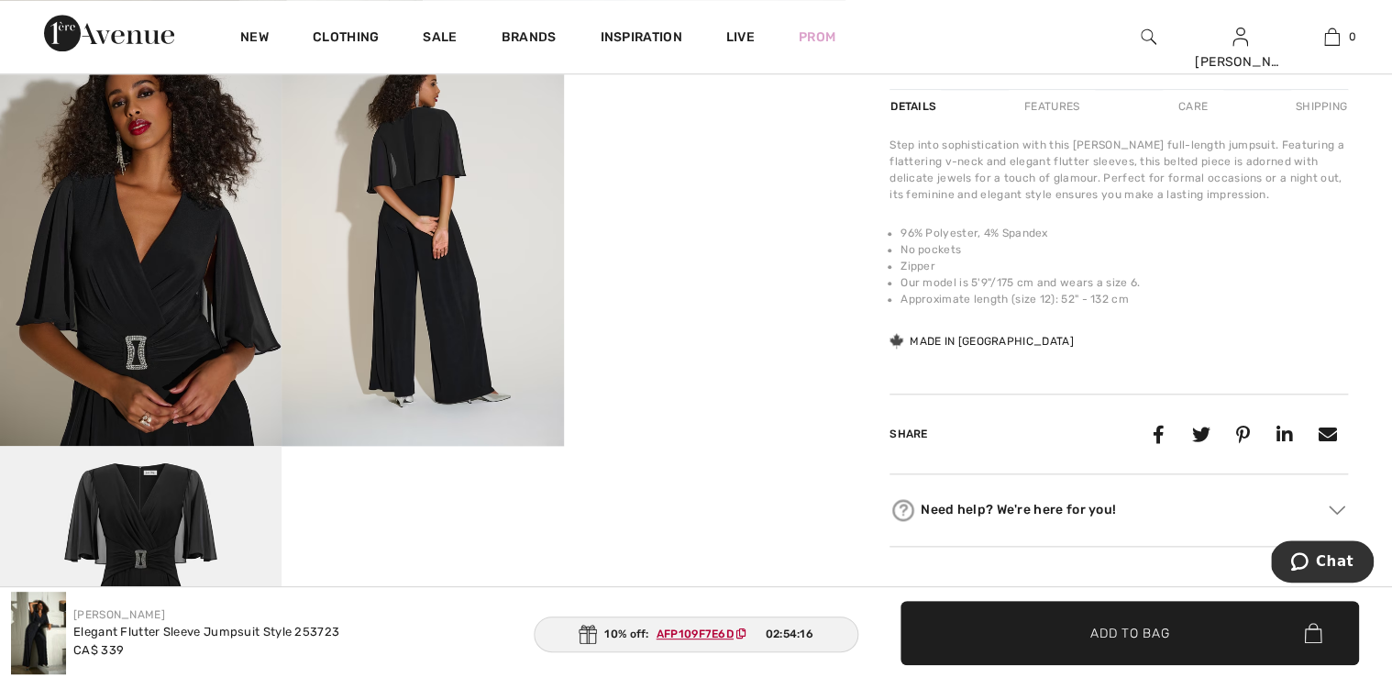
scroll to position [880, 0]
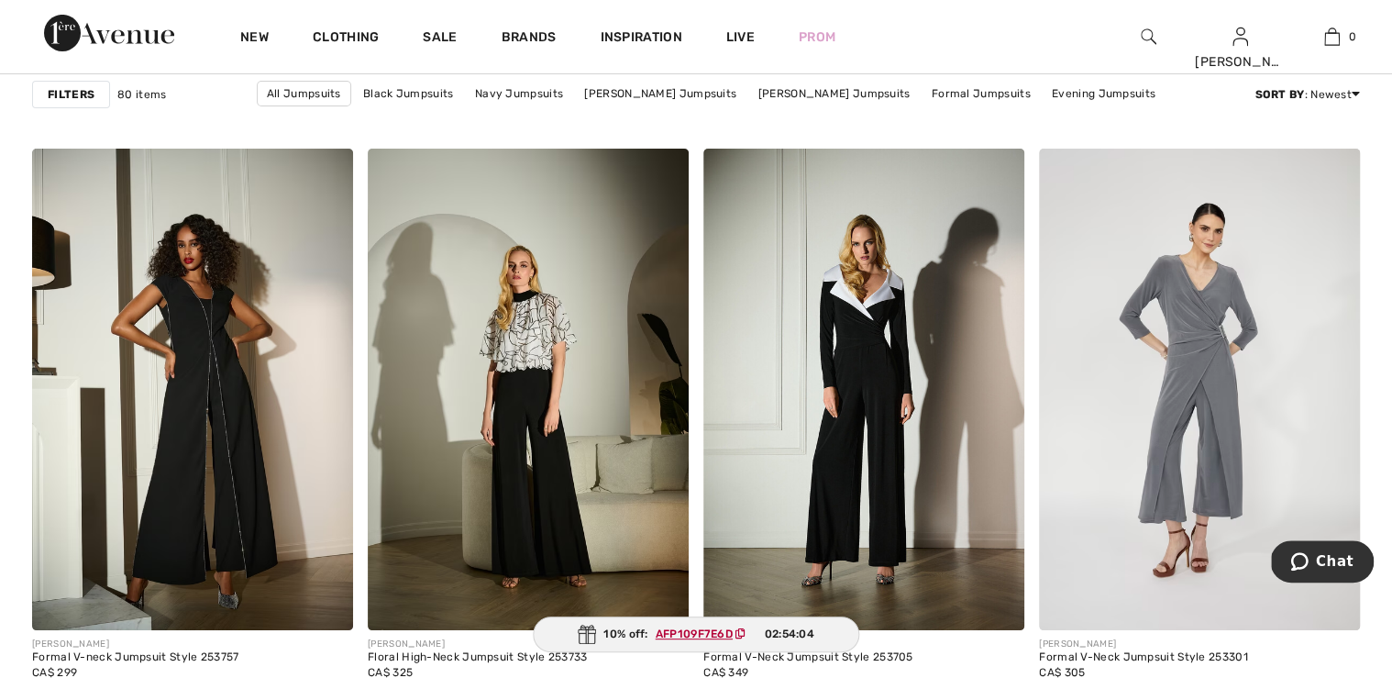
scroll to position [3302, 0]
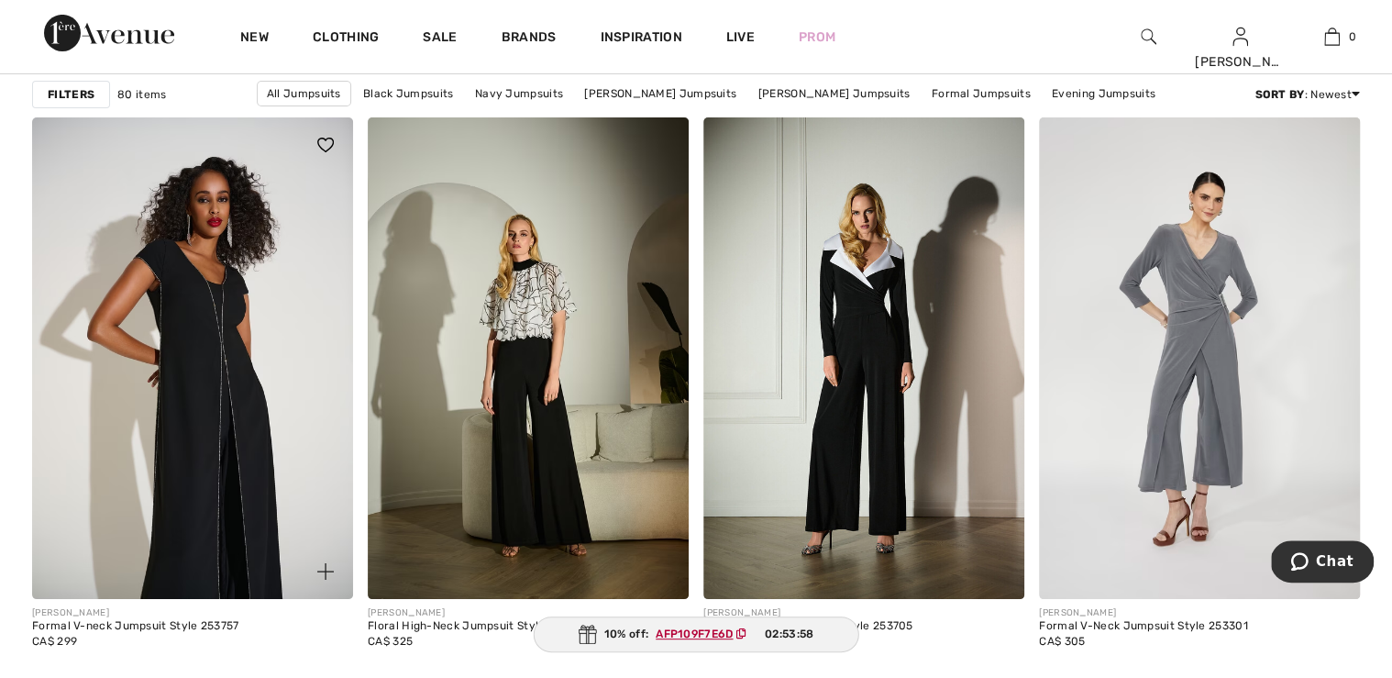
click at [216, 450] on img at bounding box center [192, 357] width 321 height 481
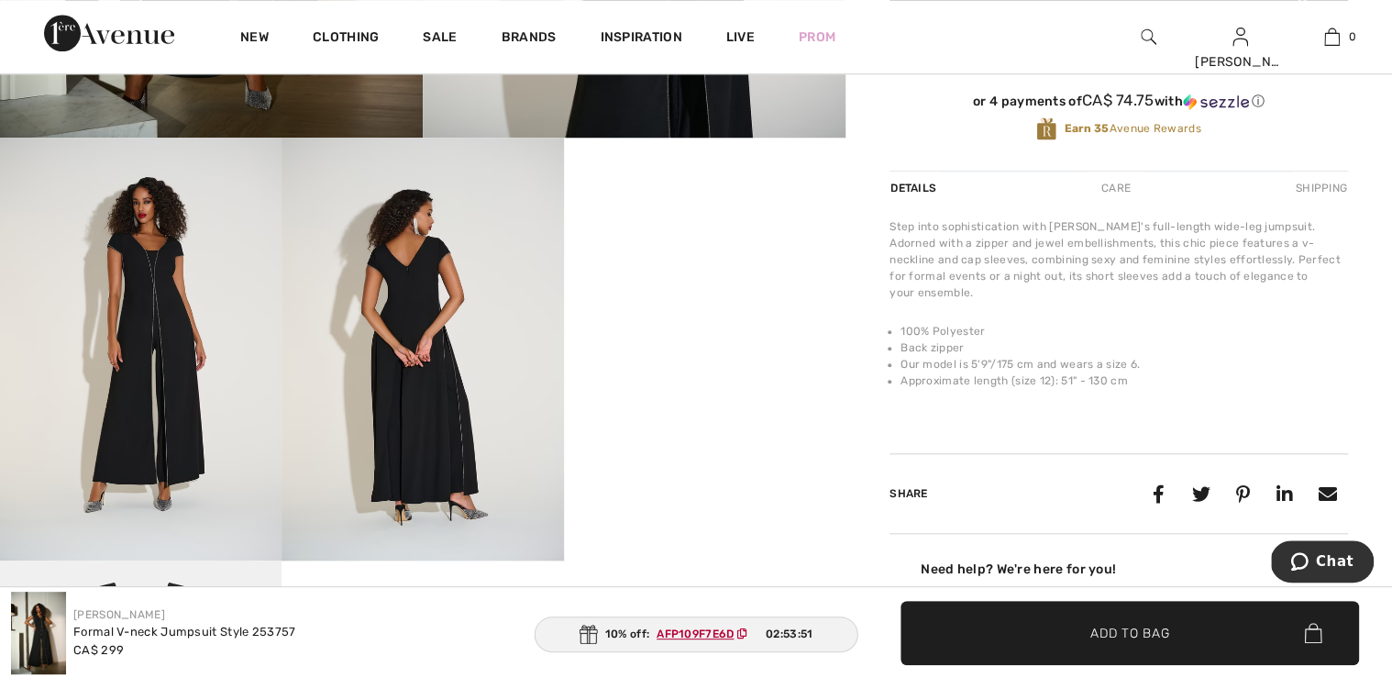
scroll to position [880, 0]
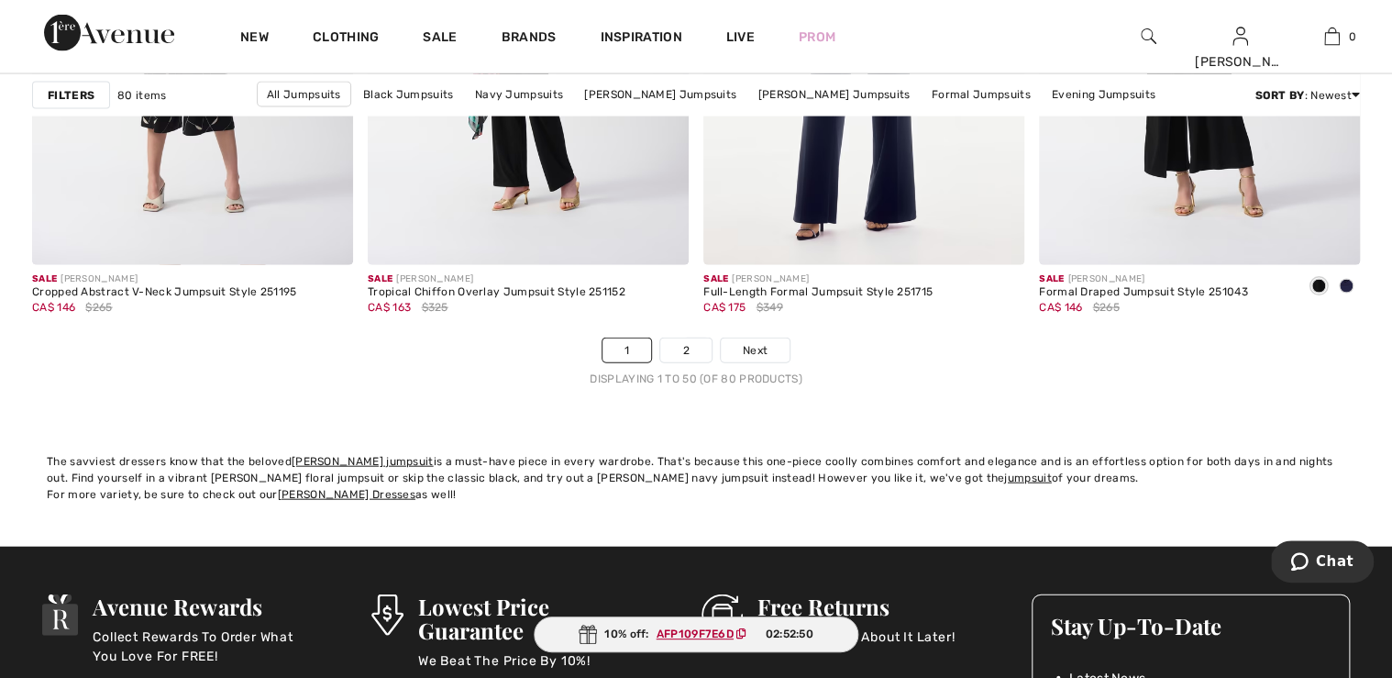
scroll to position [8804, 0]
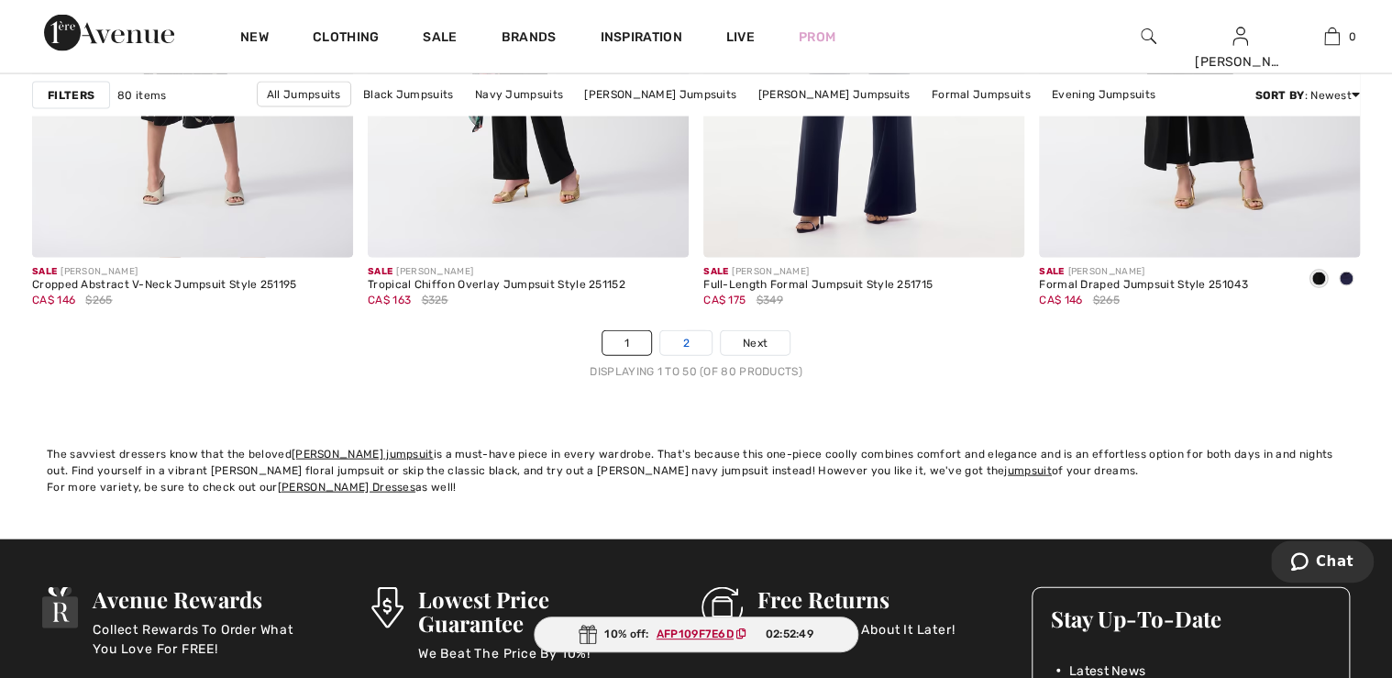
click at [682, 355] on link "2" at bounding box center [685, 343] width 50 height 24
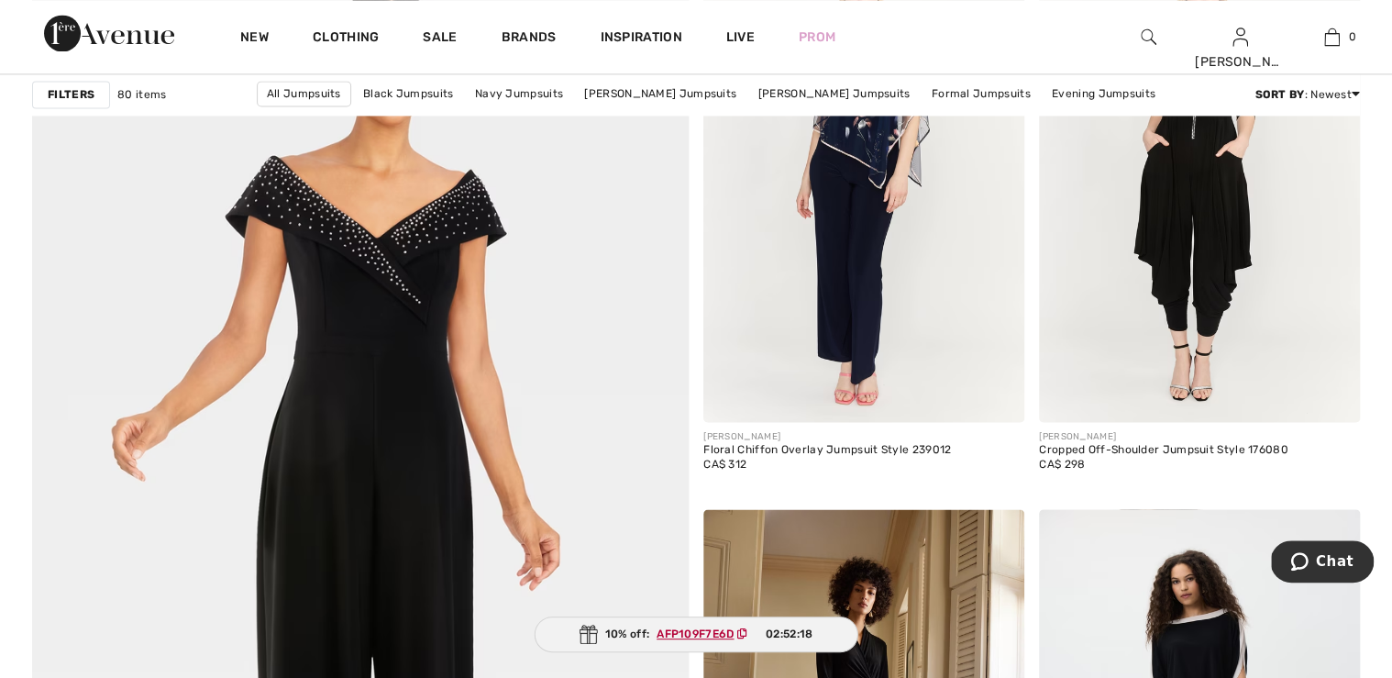
scroll to position [4916, 0]
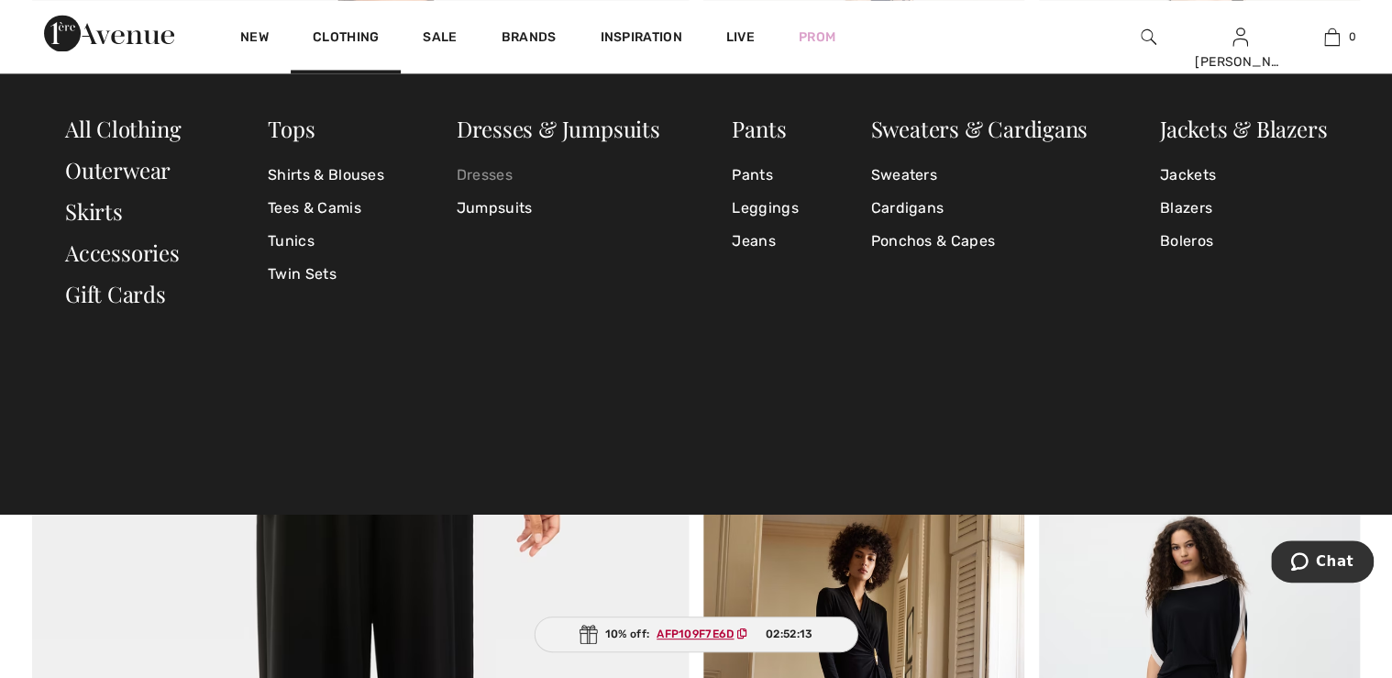
click at [473, 176] on link "Dresses" at bounding box center [559, 175] width 204 height 33
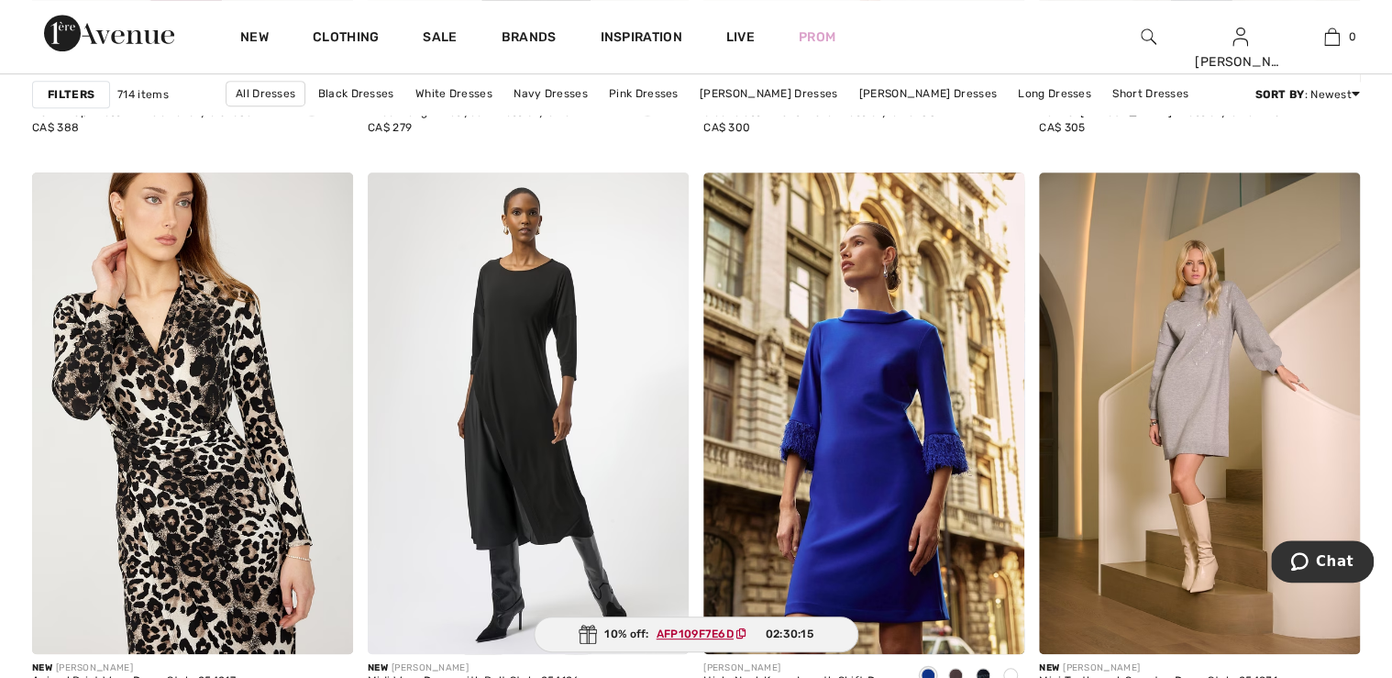
scroll to position [3962, 0]
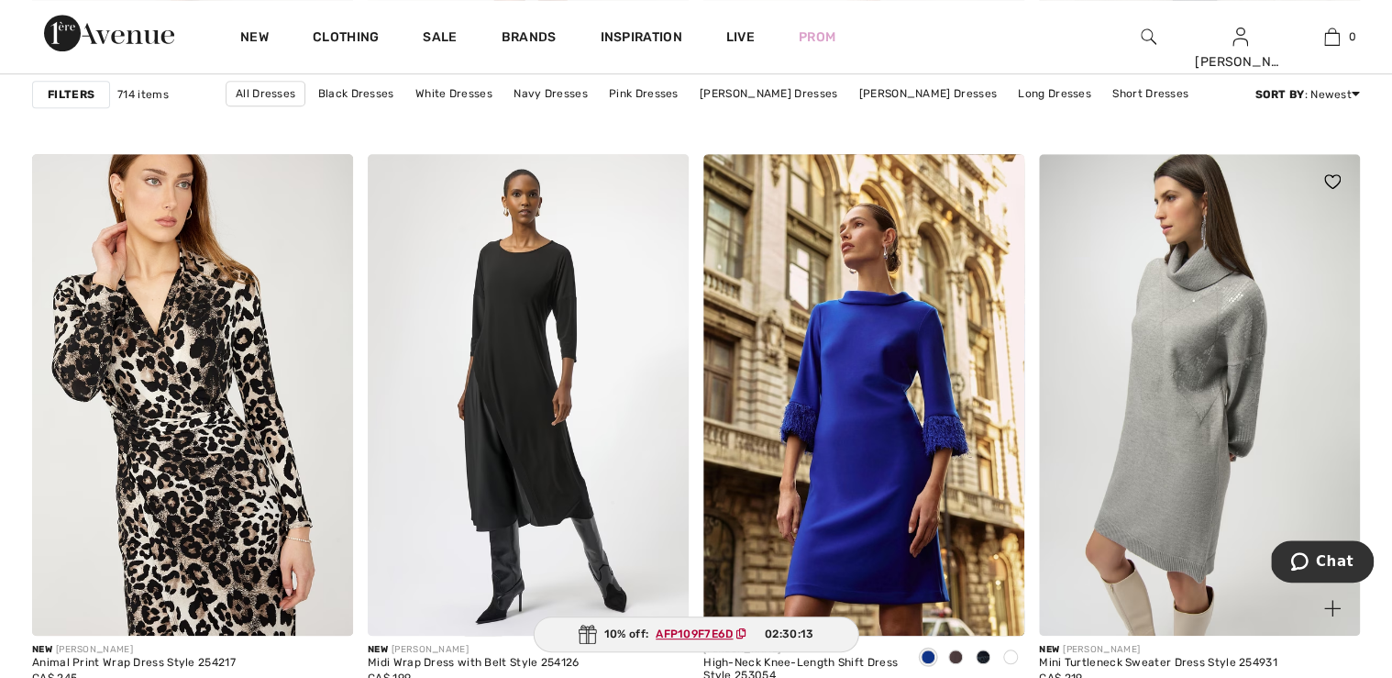
click at [1190, 418] on img at bounding box center [1199, 394] width 321 height 481
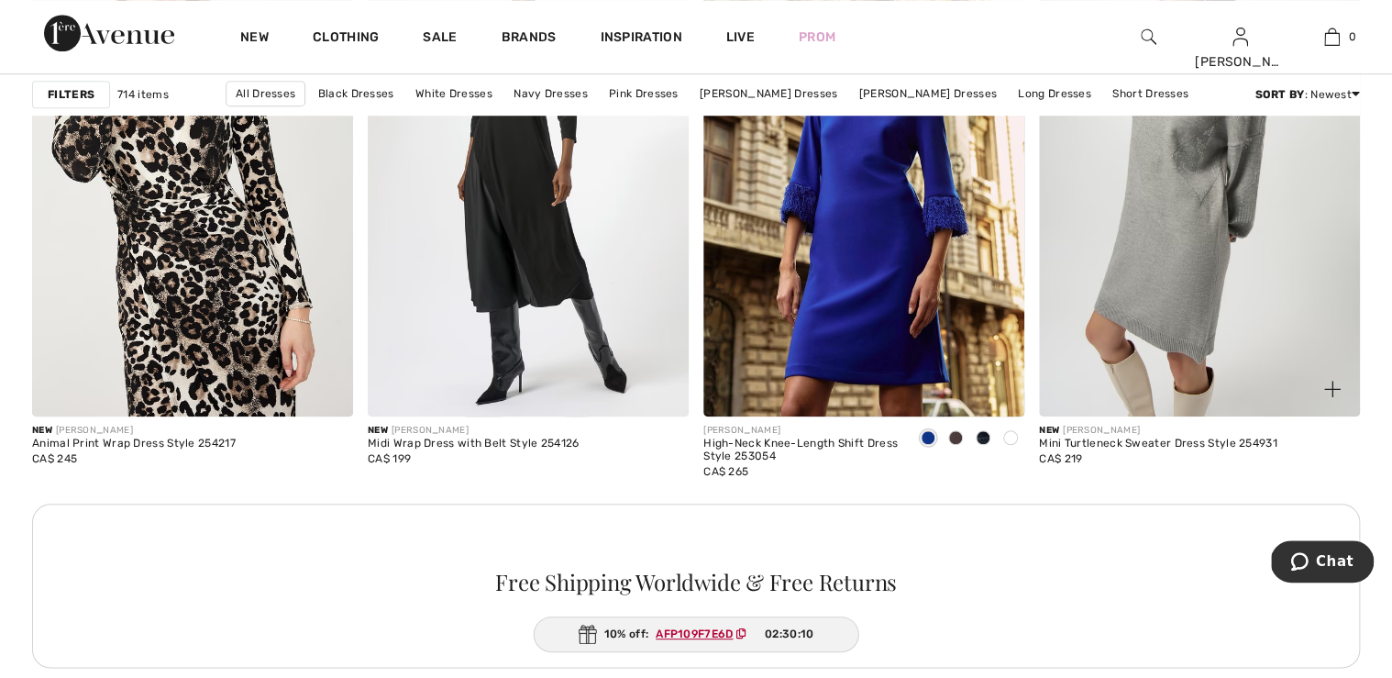
scroll to position [4182, 0]
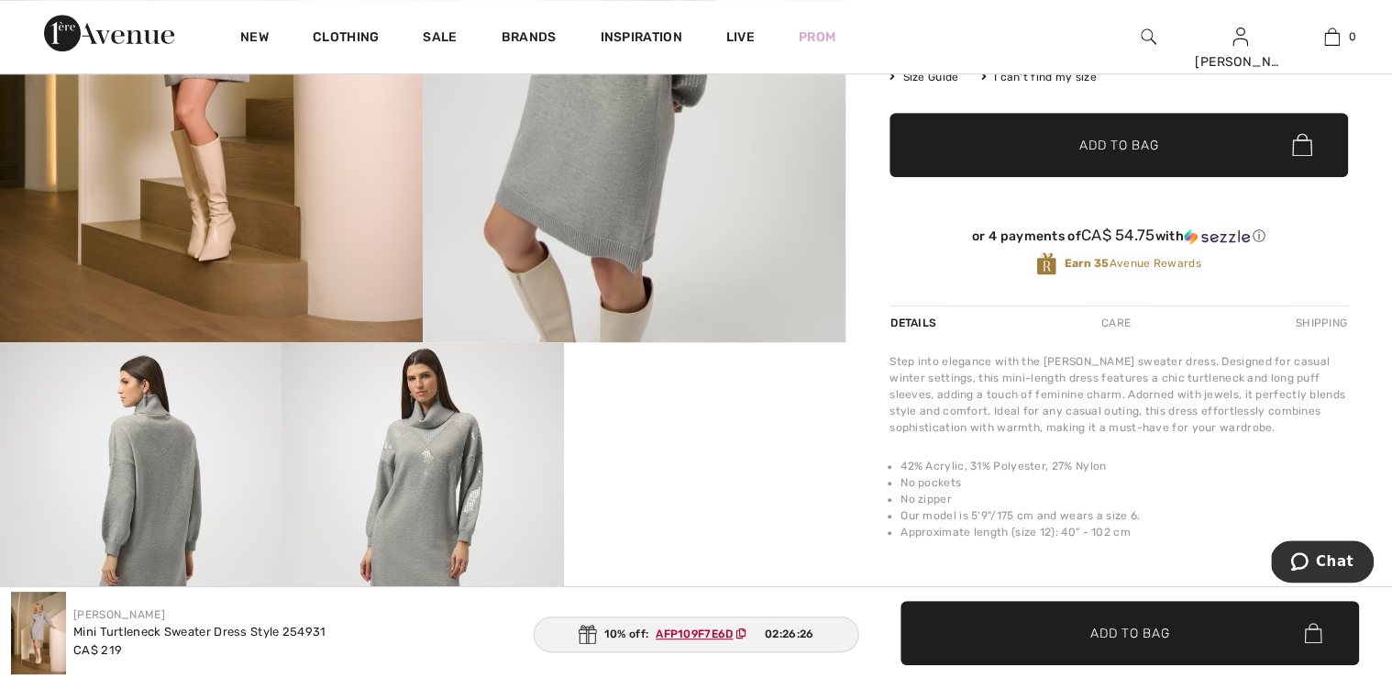
scroll to position [293, 0]
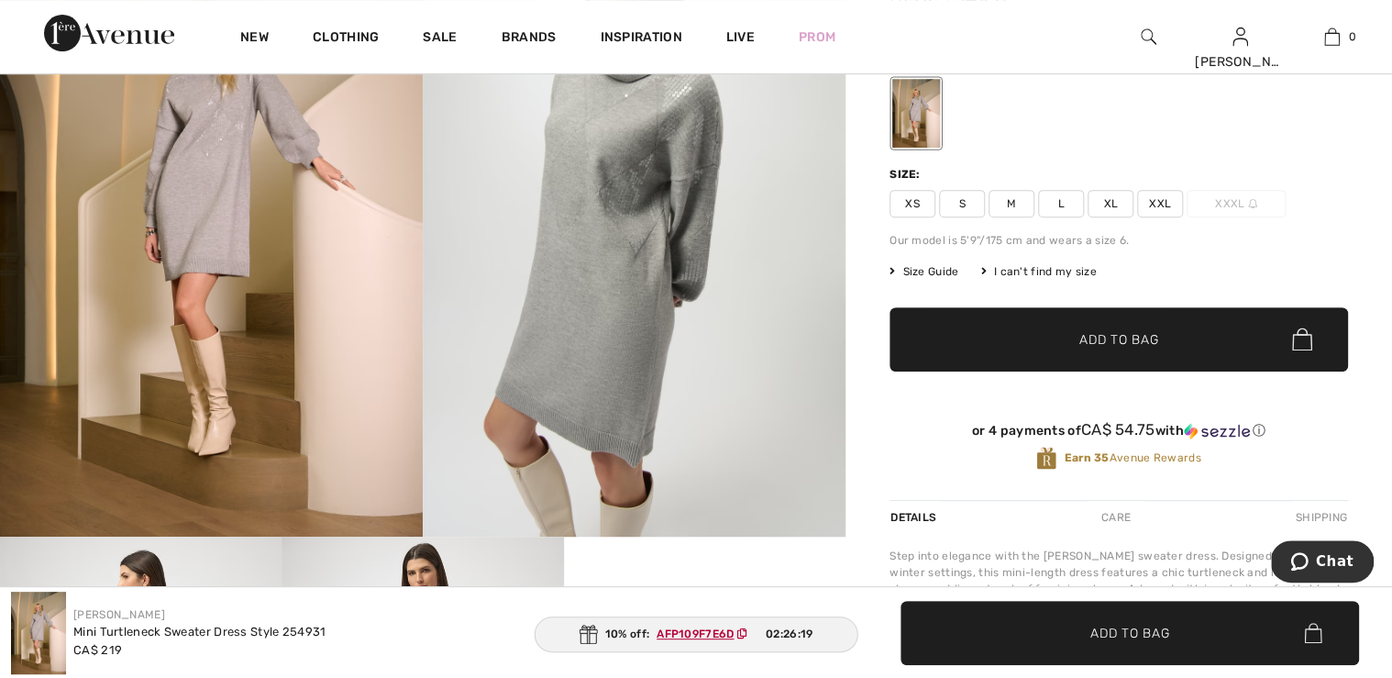
click at [958, 280] on span "Size Guide" at bounding box center [924, 271] width 69 height 17
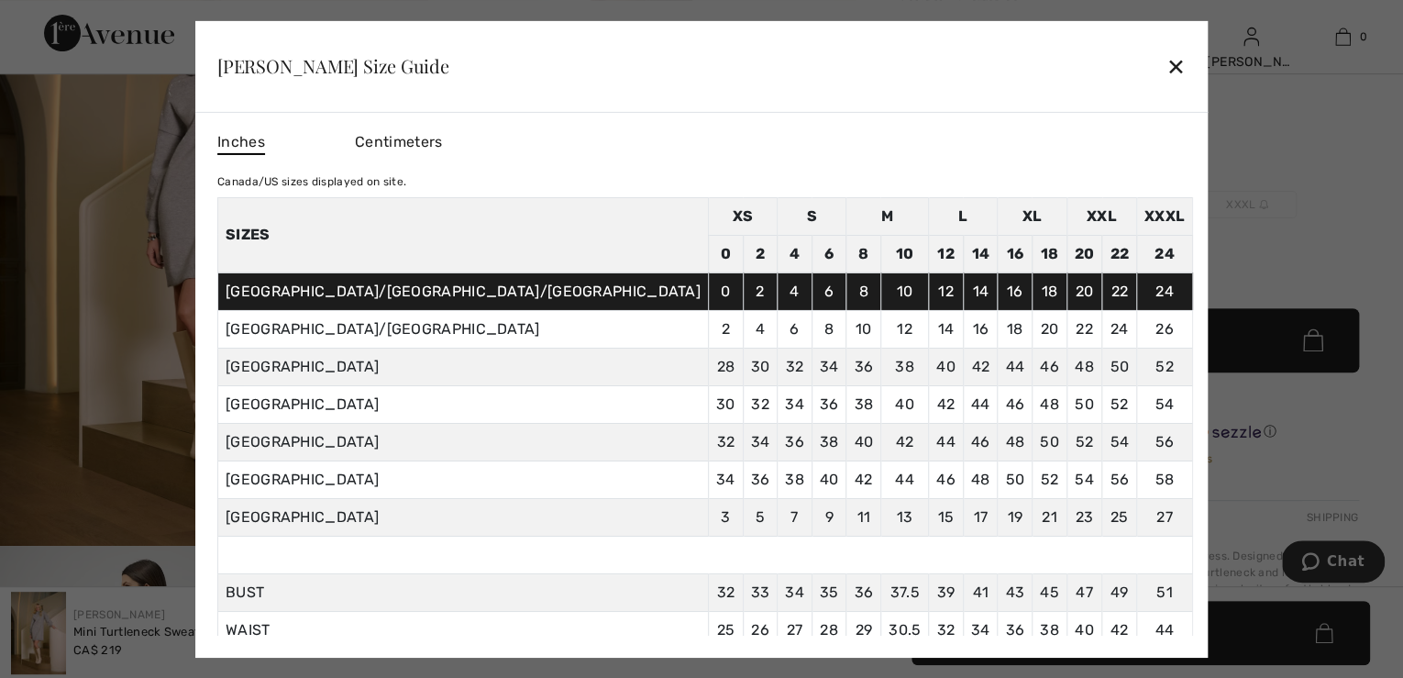
click at [1167, 62] on div "✕" at bounding box center [1176, 66] width 19 height 39
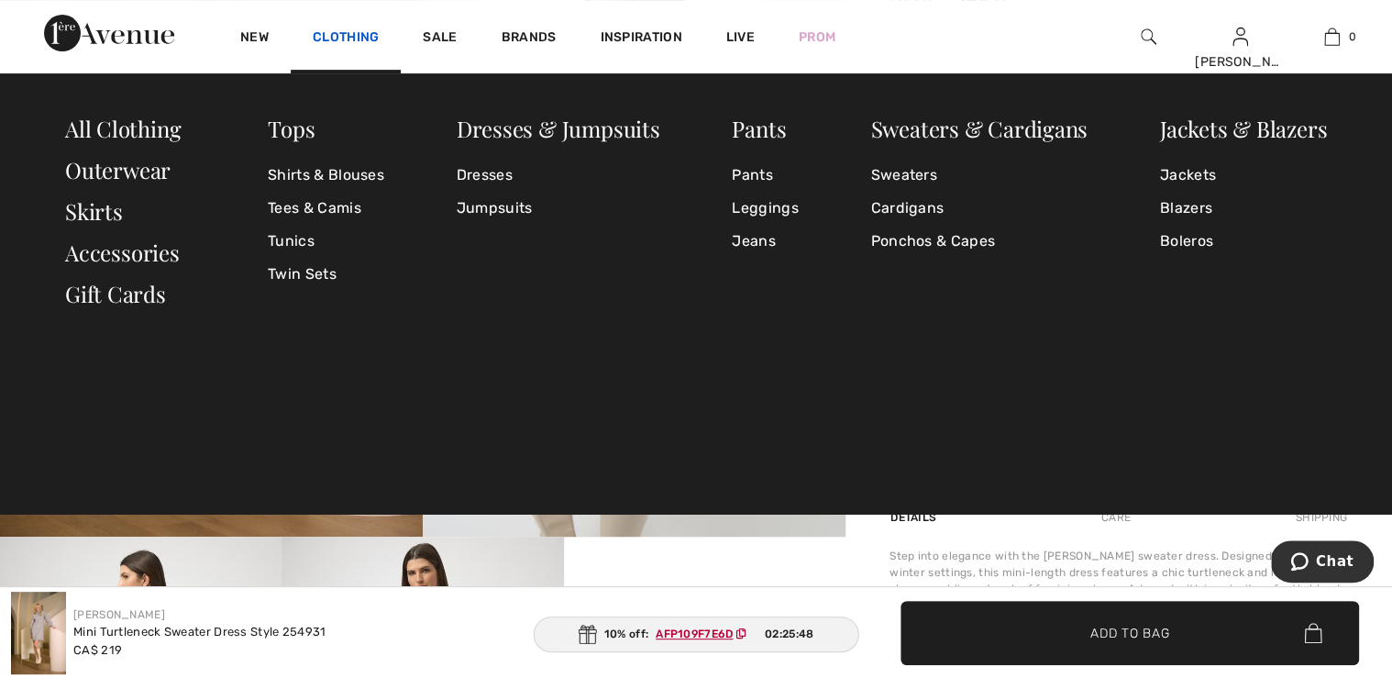
click at [376, 35] on link "Clothing" at bounding box center [346, 38] width 66 height 19
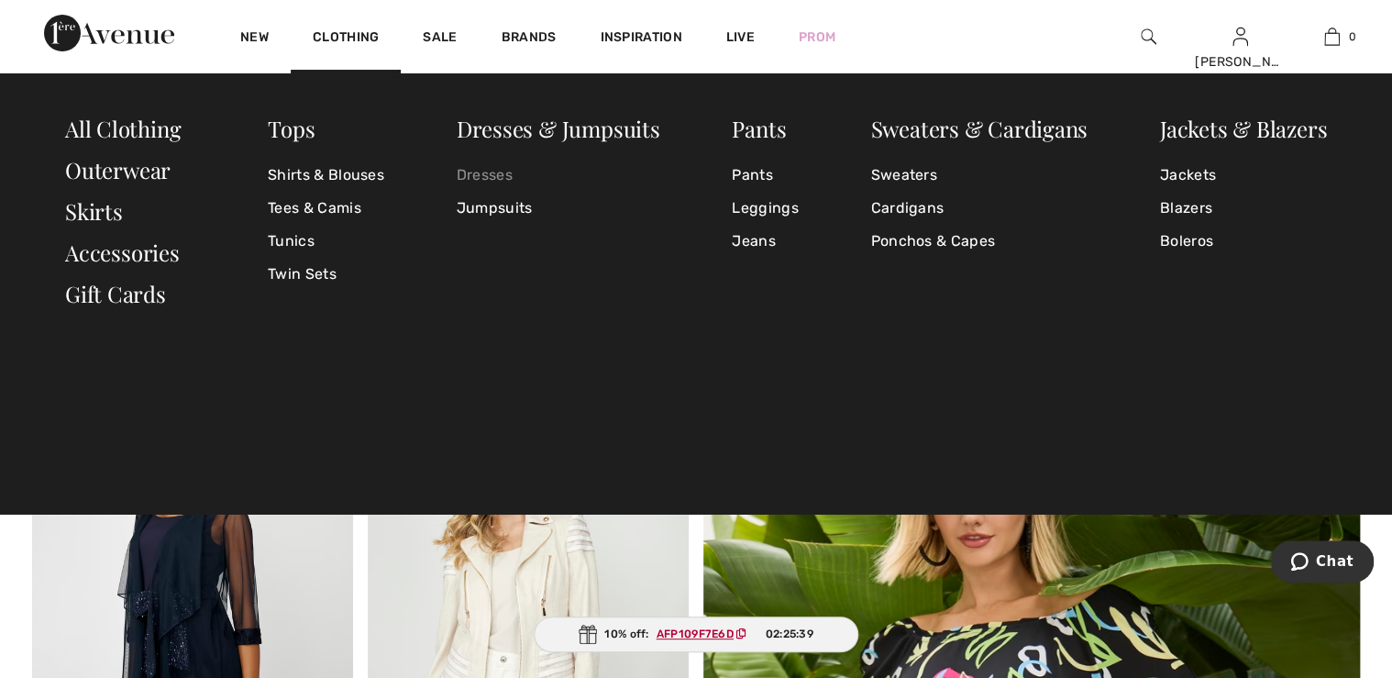
click at [494, 172] on link "Dresses" at bounding box center [559, 175] width 204 height 33
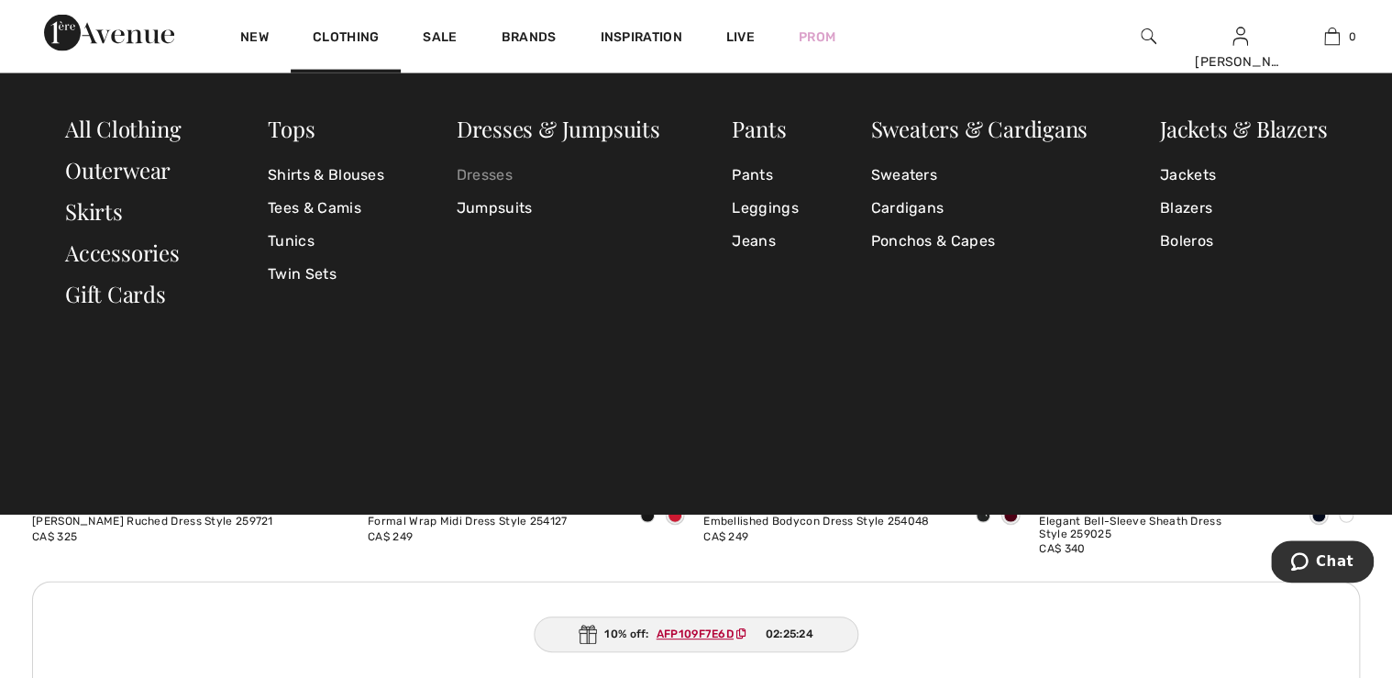
scroll to position [2054, 0]
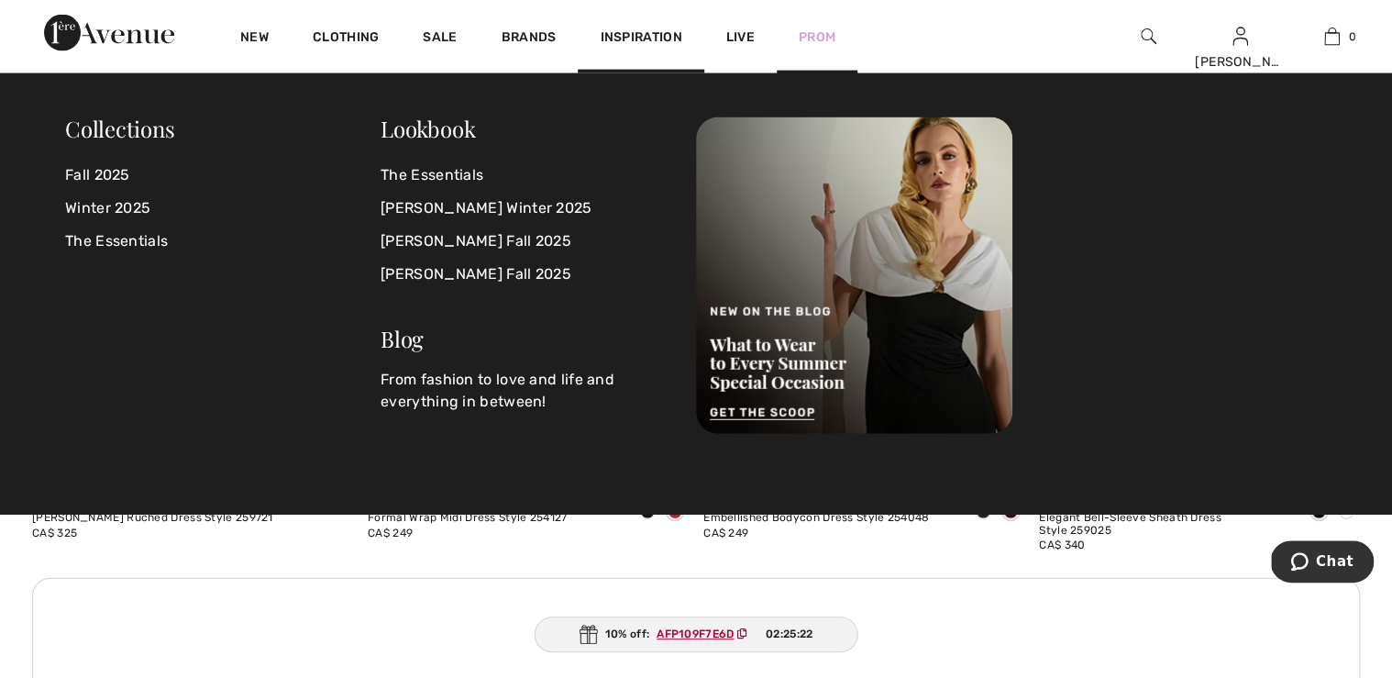
click at [858, 48] on div "Prom" at bounding box center [817, 36] width 81 height 75
click at [501, 209] on link "[PERSON_NAME] Winter 2025" at bounding box center [527, 208] width 293 height 33
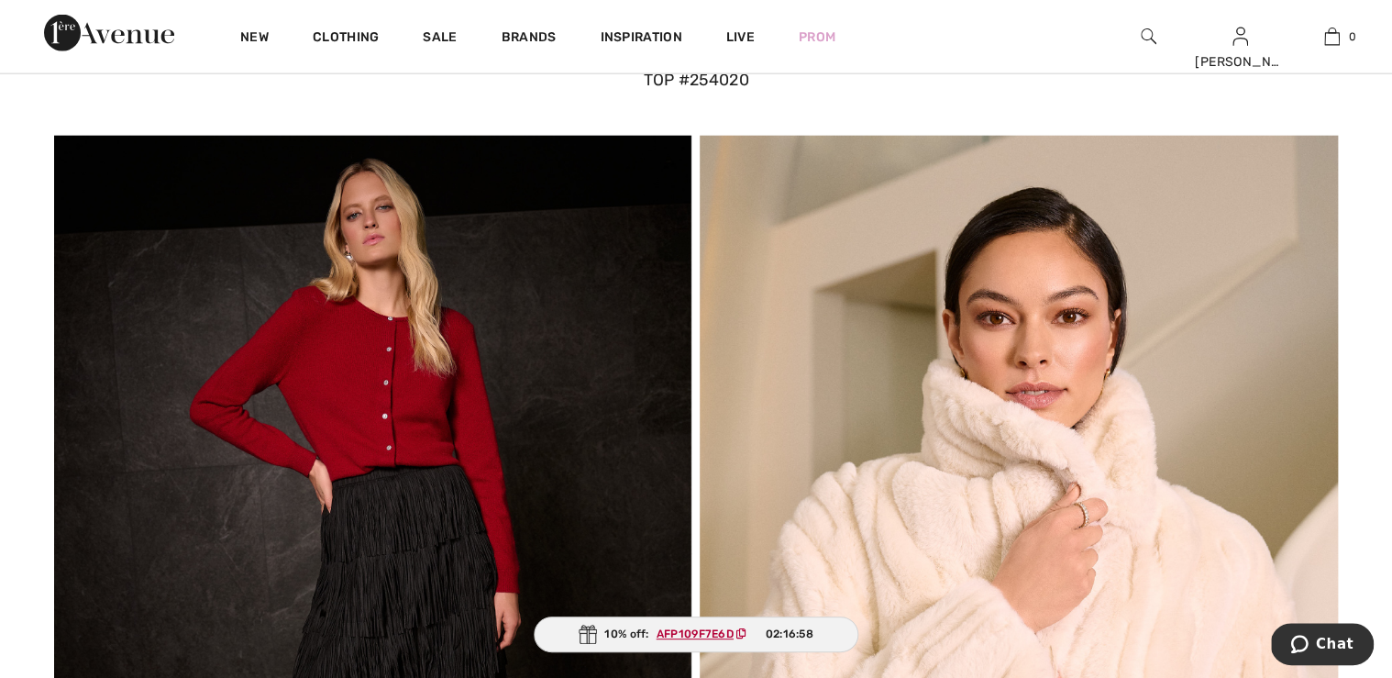
scroll to position [12693, 0]
